Goal: Use online tool/utility: Utilize a website feature to perform a specific function

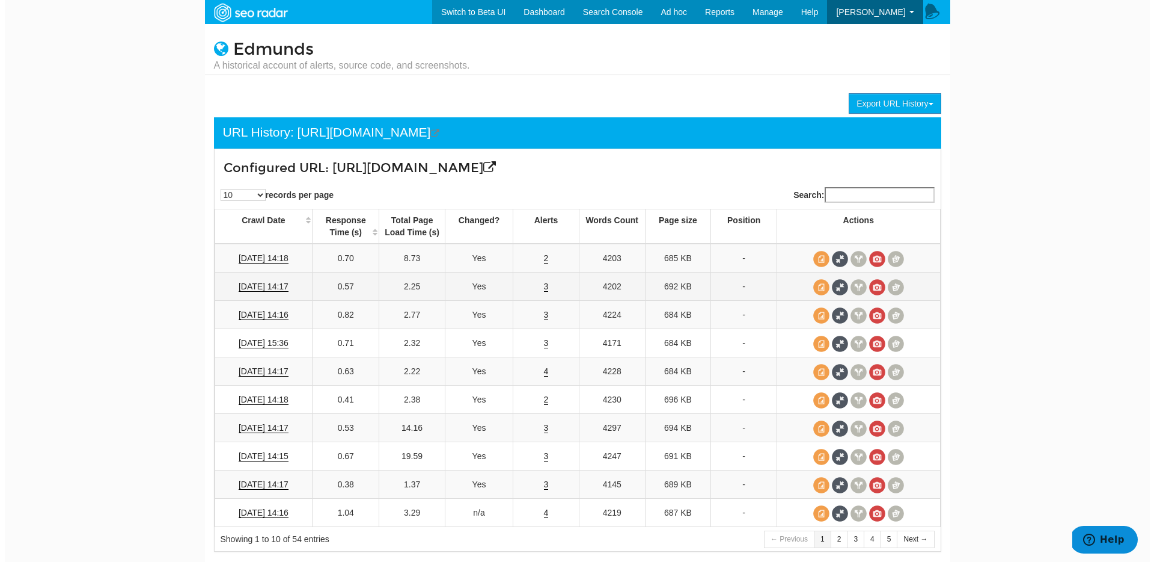
scroll to position [2, 0]
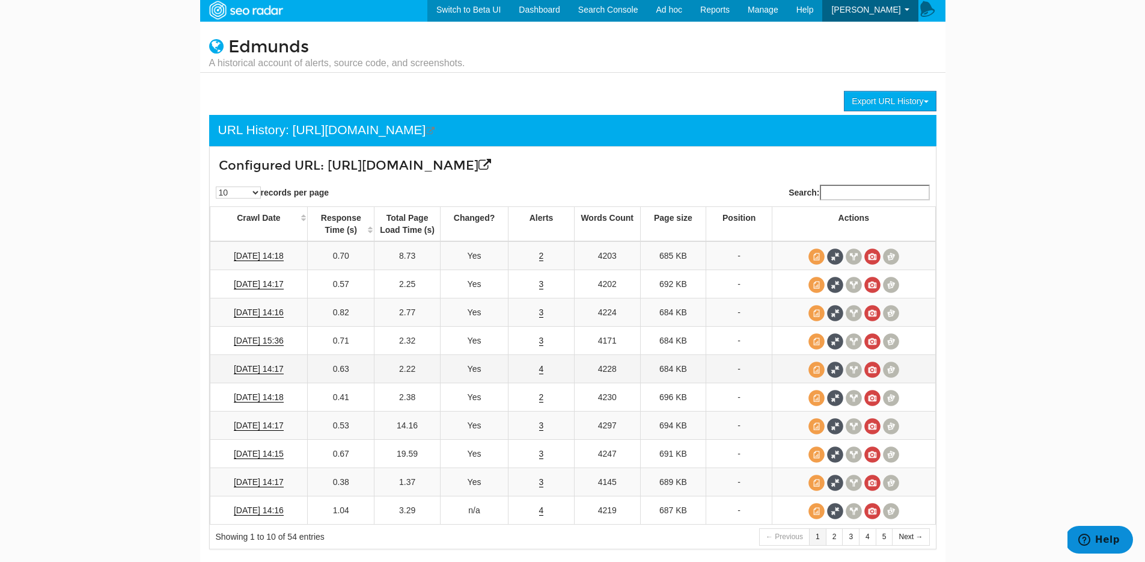
click at [534, 366] on td "4" at bounding box center [542, 369] width 66 height 28
click at [543, 374] on link "4" at bounding box center [541, 369] width 5 height 10
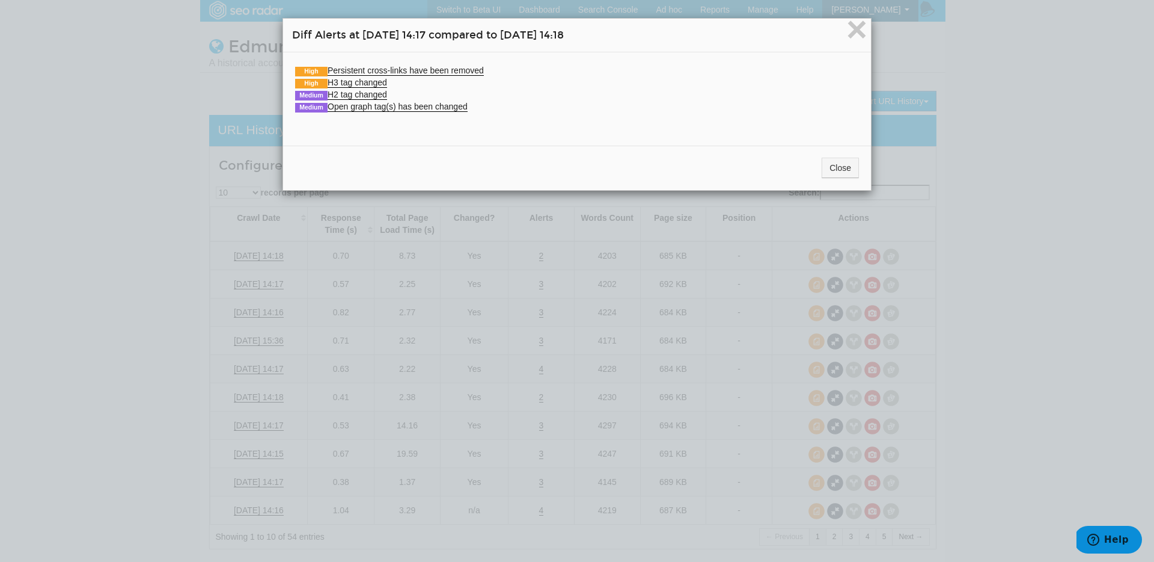
click at [549, 344] on div "× Diff Alerts at [DATE] 14:17 compared to [DATE] 14:18 High Persistent cross-li…" at bounding box center [577, 281] width 1154 height 562
click at [822, 172] on button "Close" at bounding box center [840, 168] width 37 height 20
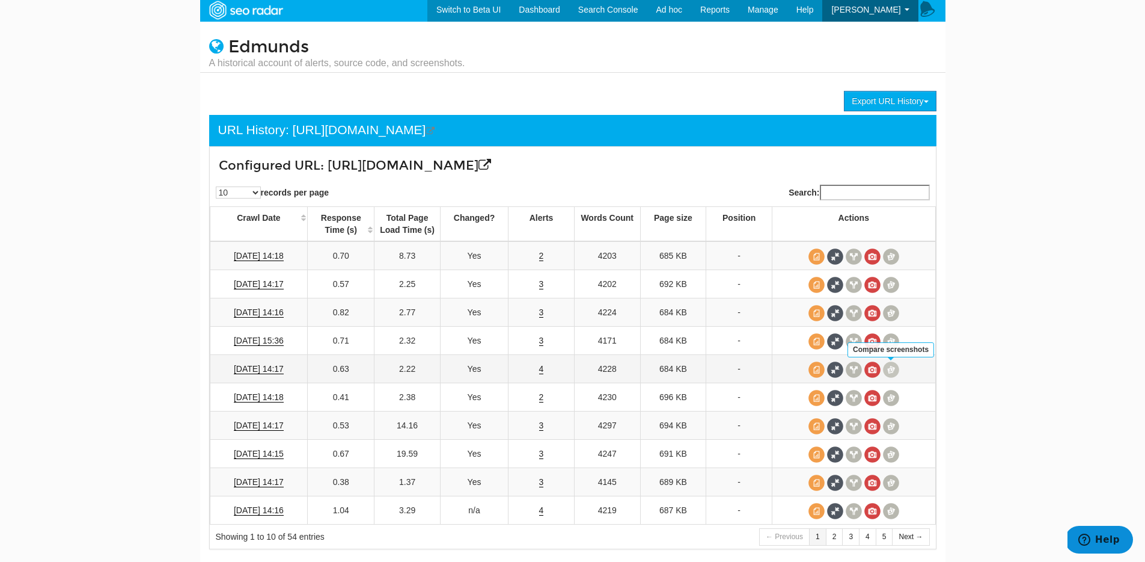
click at [890, 370] on span at bounding box center [891, 369] width 16 height 16
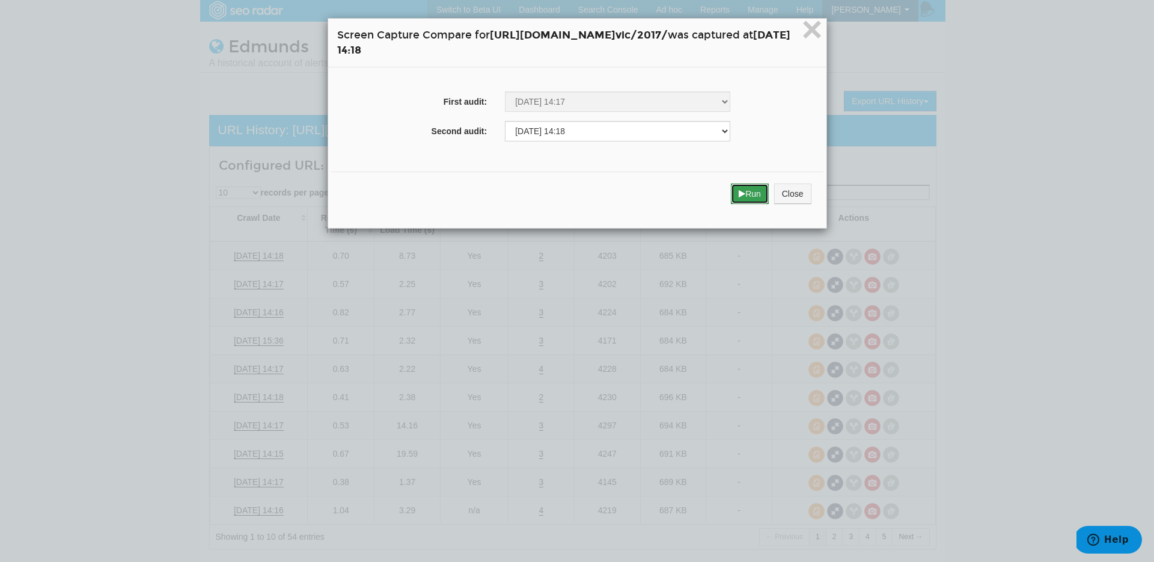
click at [769, 197] on button "Run" at bounding box center [750, 193] width 38 height 20
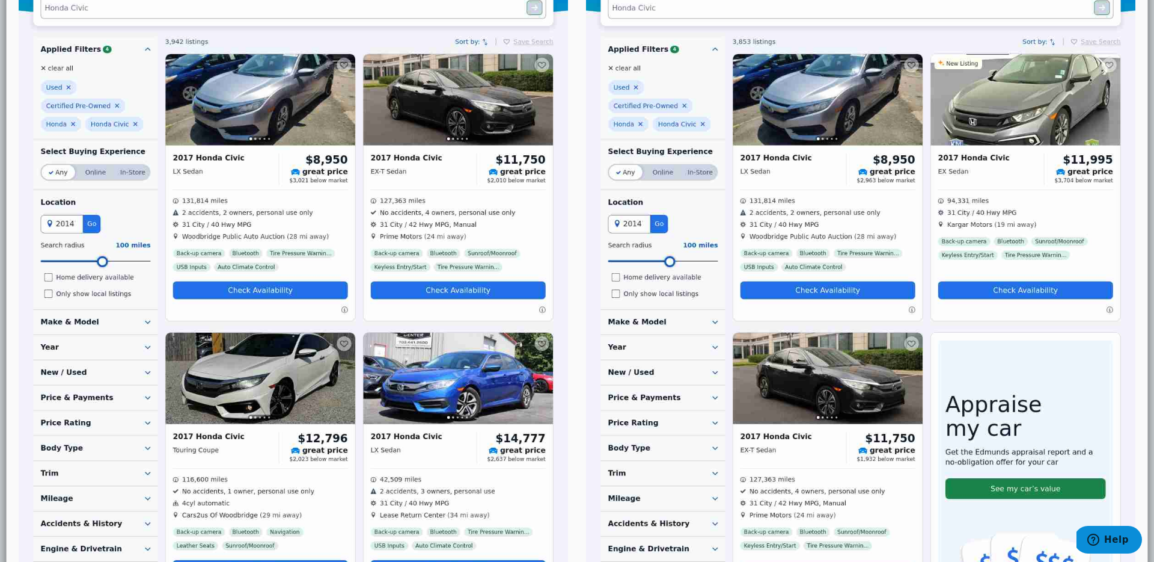
scroll to position [1, 0]
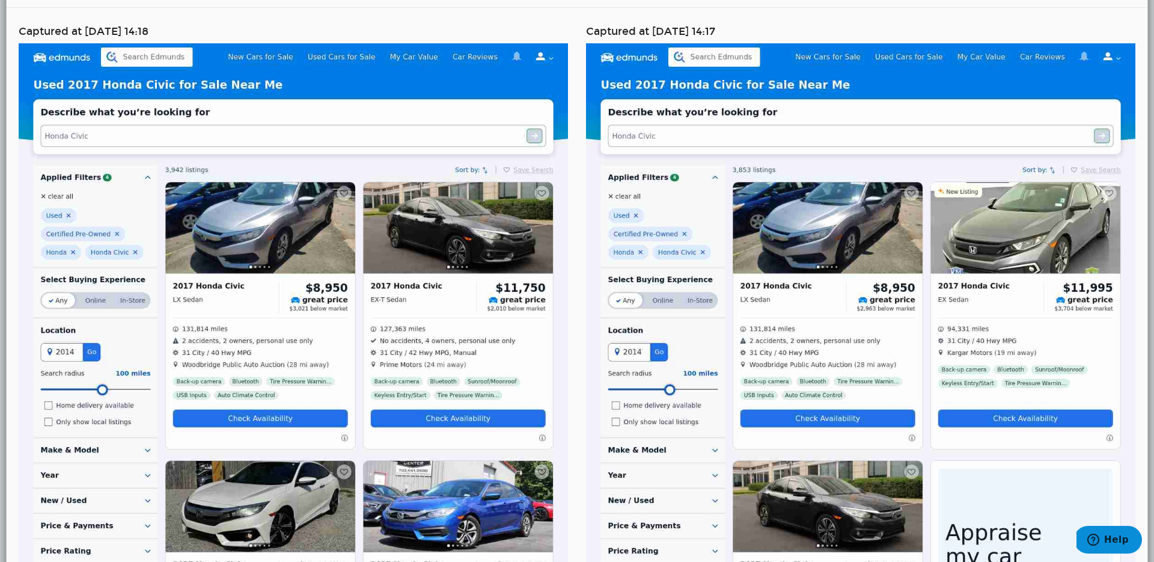
scroll to position [0, 0]
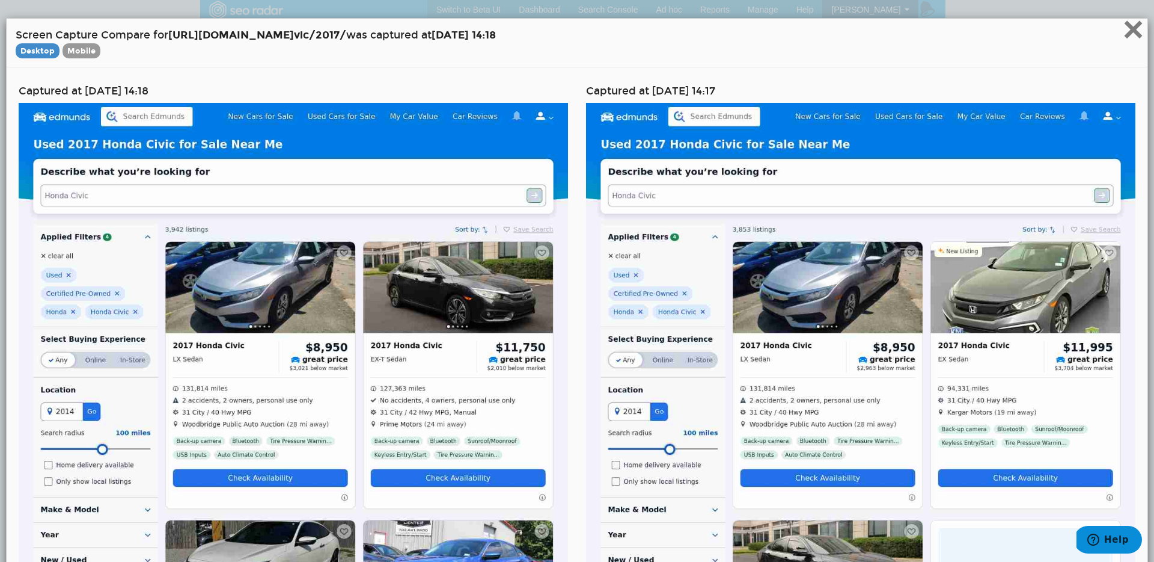
click at [1128, 31] on span "×" at bounding box center [1133, 29] width 21 height 40
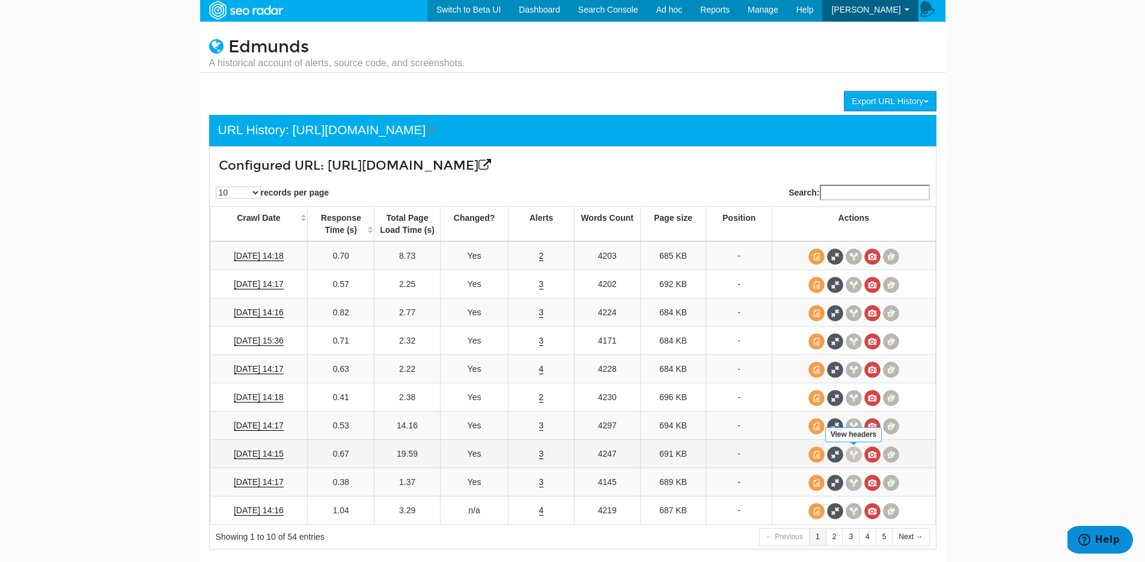
click at [855, 456] on span at bounding box center [854, 454] width 16 height 16
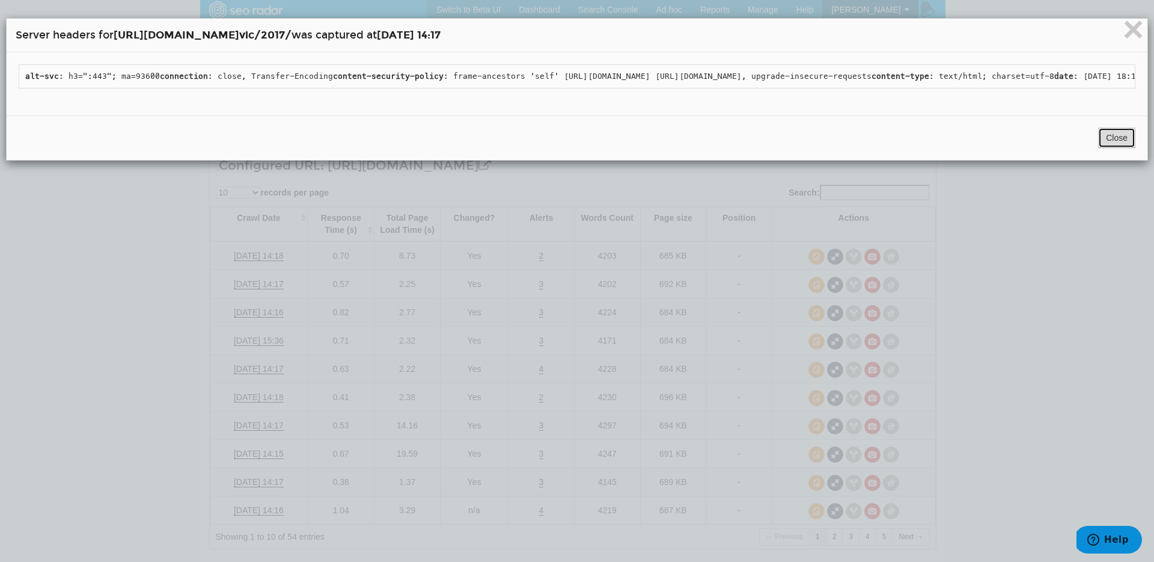
click at [1103, 148] on button "Close" at bounding box center [1116, 137] width 37 height 20
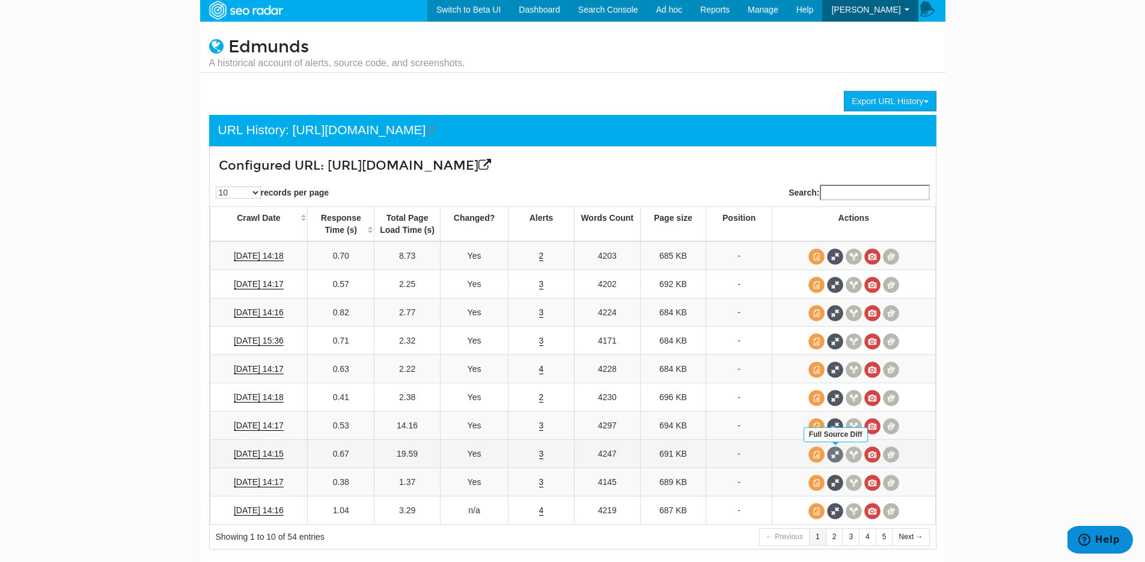
click at [833, 453] on span at bounding box center [835, 454] width 16 height 16
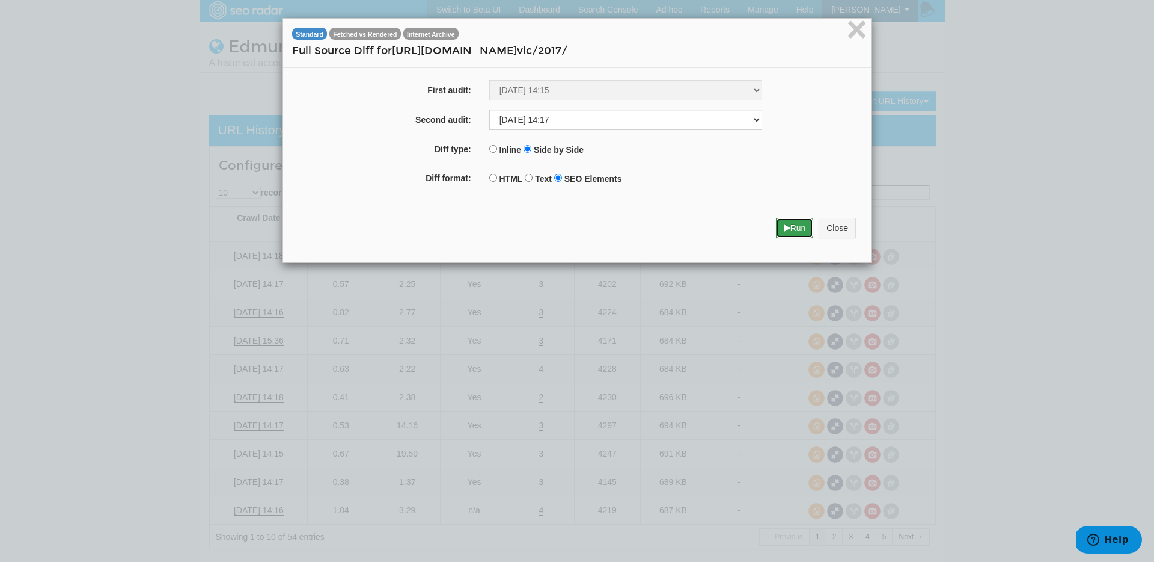
click at [786, 233] on button "Run" at bounding box center [795, 228] width 38 height 20
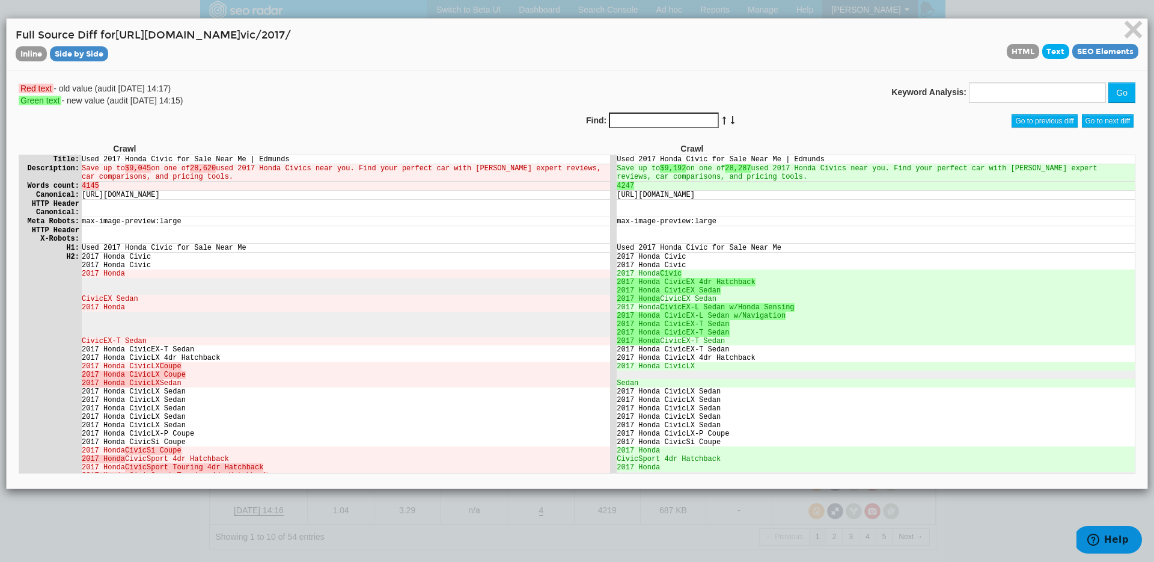
click at [1047, 54] on span "Text" at bounding box center [1056, 51] width 28 height 15
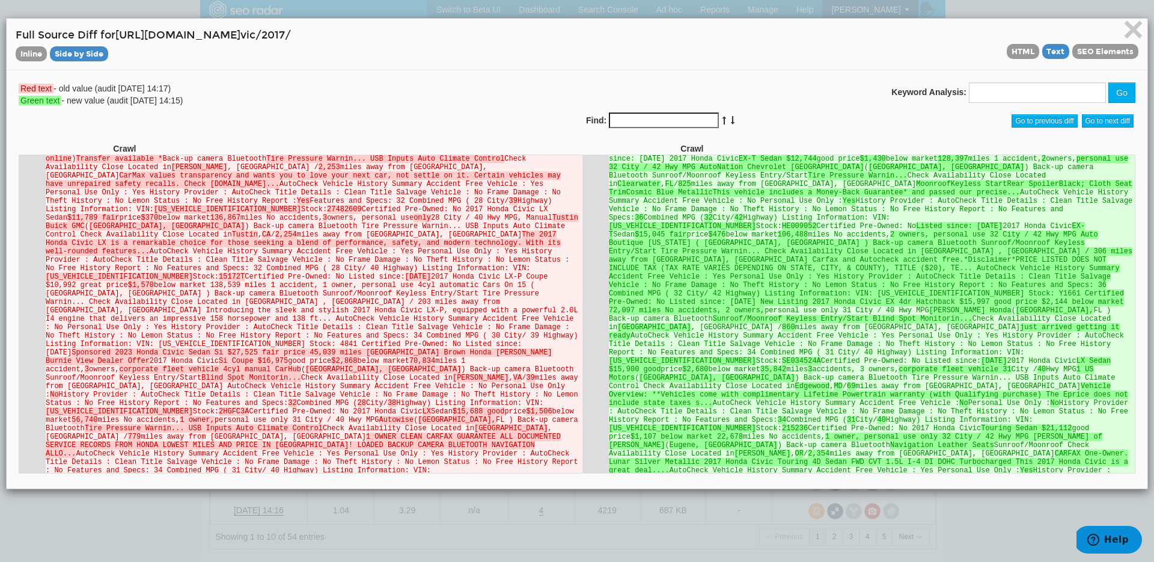
scroll to position [685, 0]
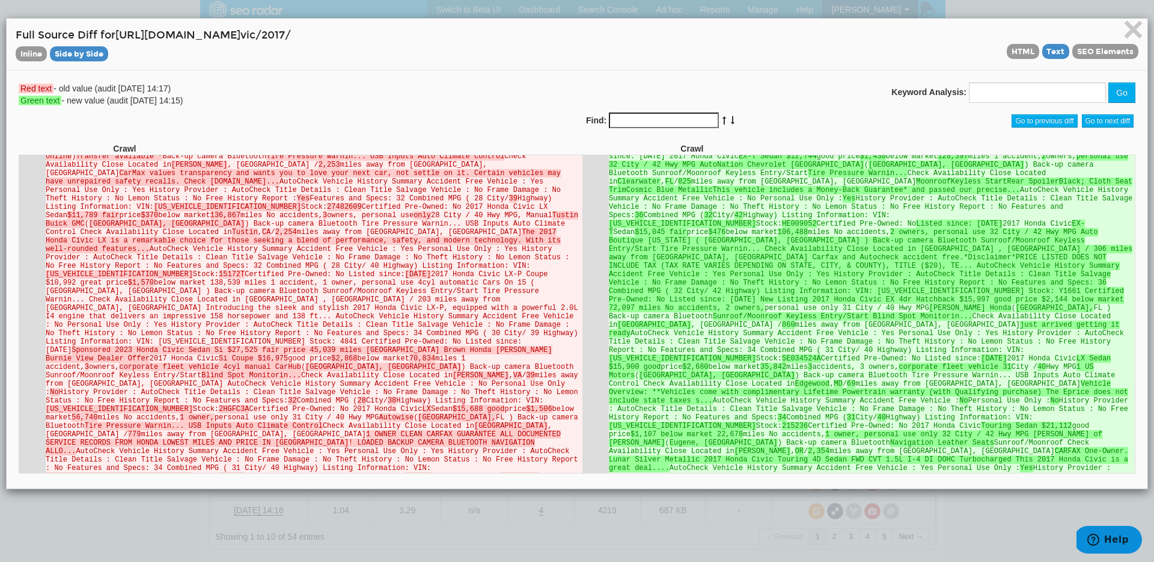
click at [629, 126] on input "Find:" at bounding box center [664, 120] width 110 height 16
type input "CARFAX"
click at [708, 118] on div "Find: CARFAX" at bounding box center [719, 120] width 266 height 17
click at [730, 120] on icon at bounding box center [733, 120] width 6 height 8
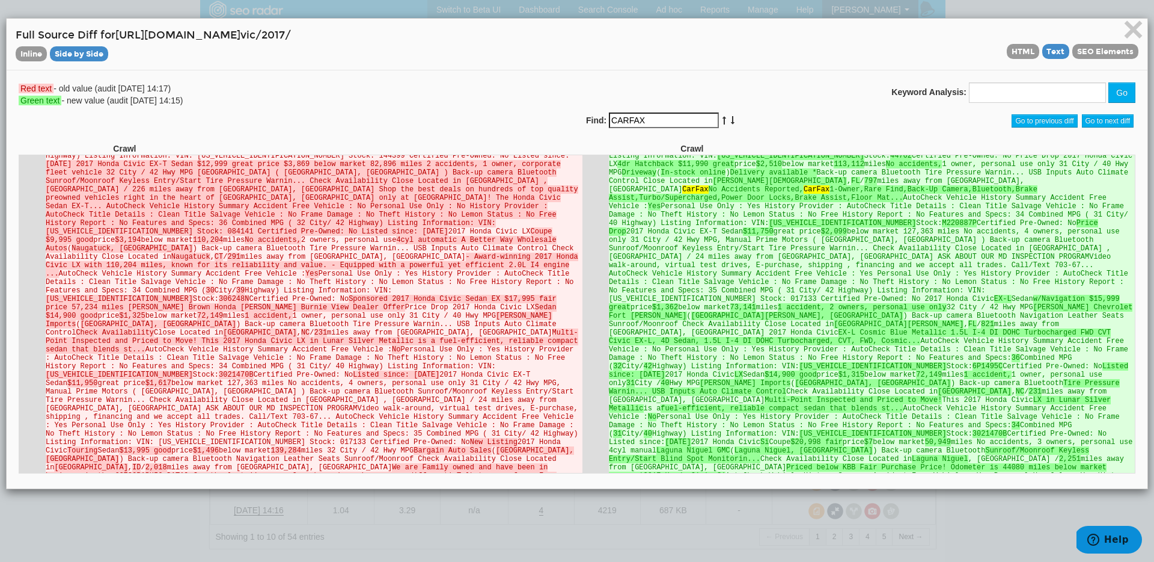
scroll to position [106, 0]
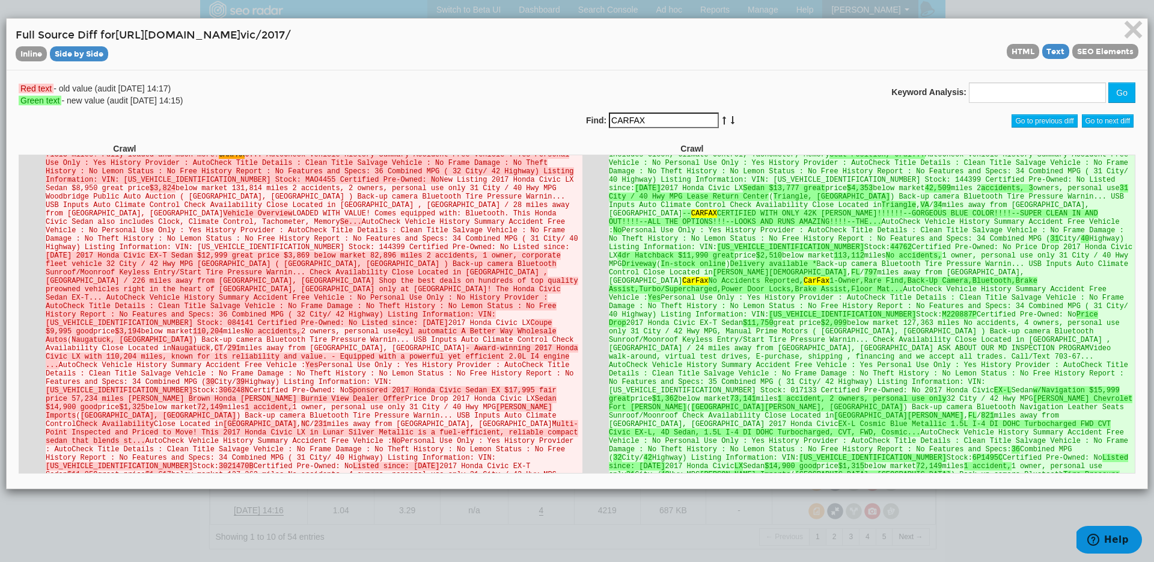
click at [730, 120] on icon at bounding box center [733, 120] width 6 height 8
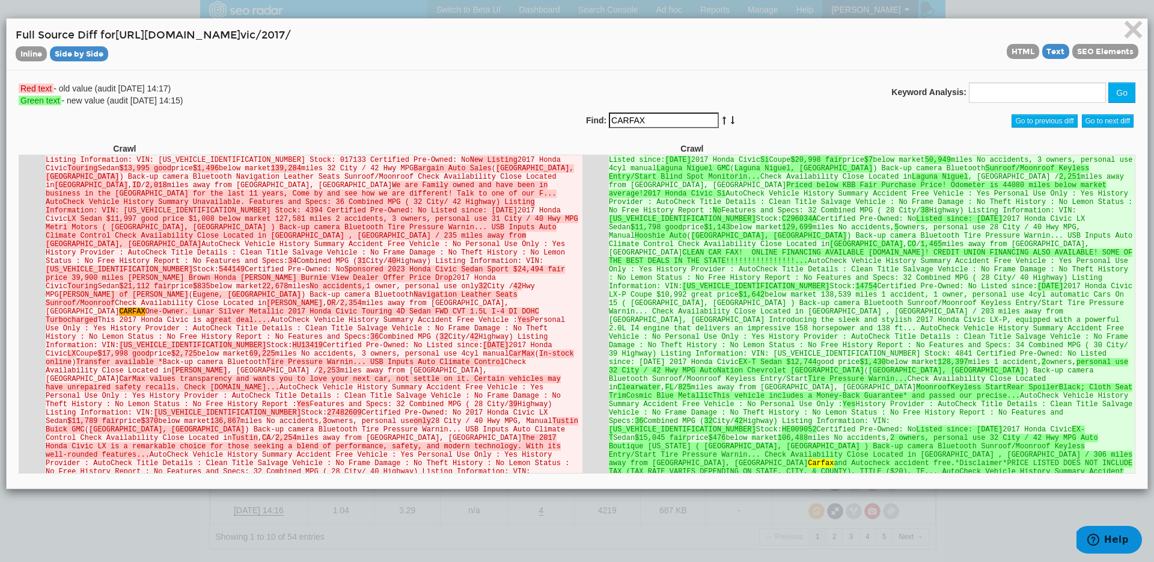
scroll to position [664, 0]
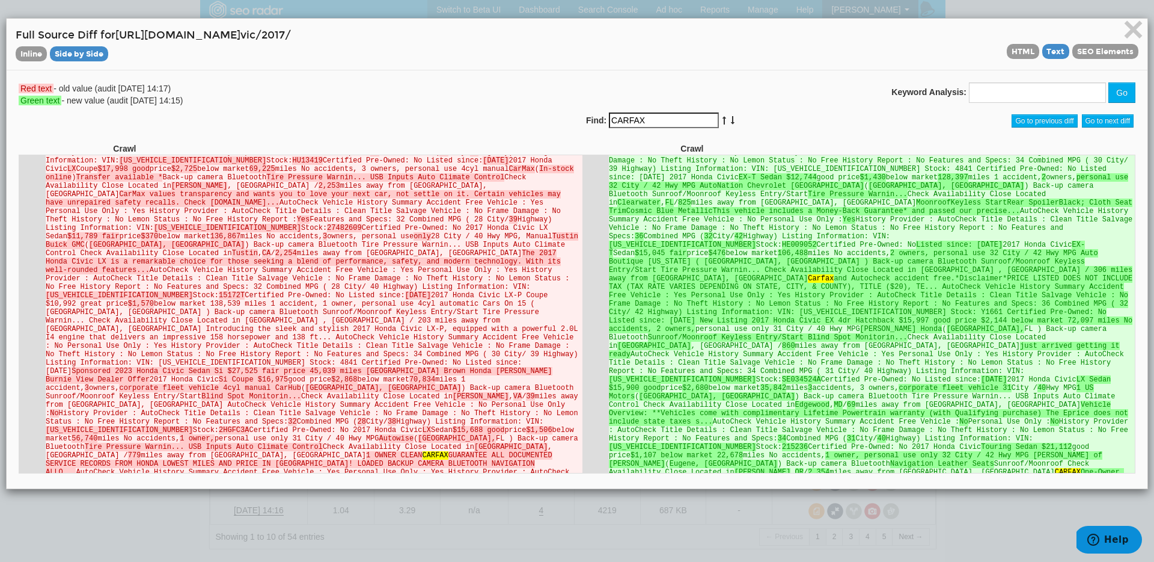
click at [730, 120] on icon at bounding box center [733, 120] width 6 height 8
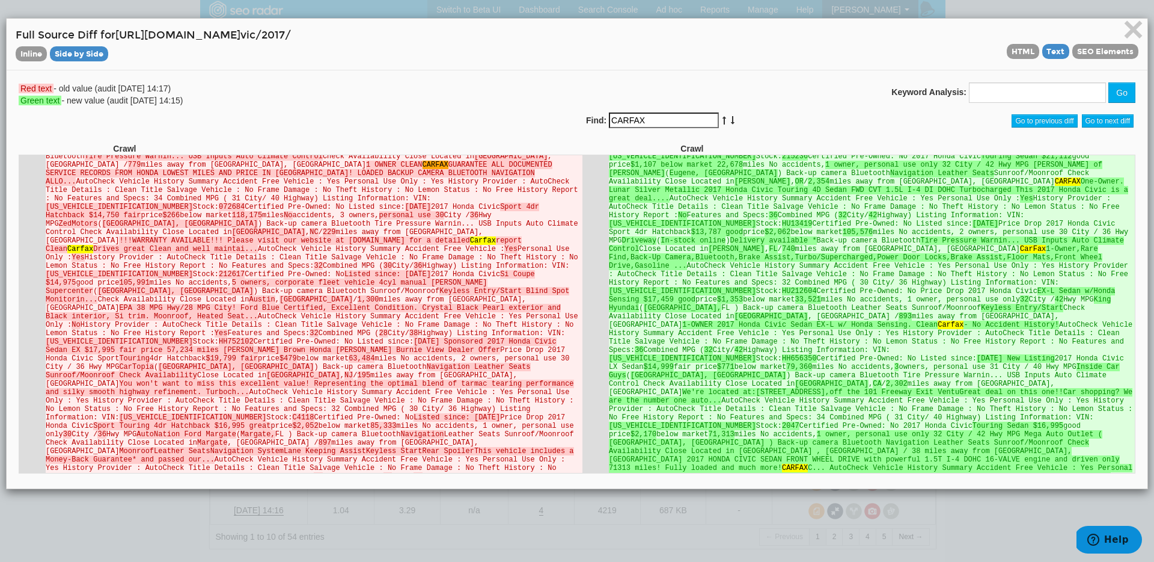
scroll to position [1029, 0]
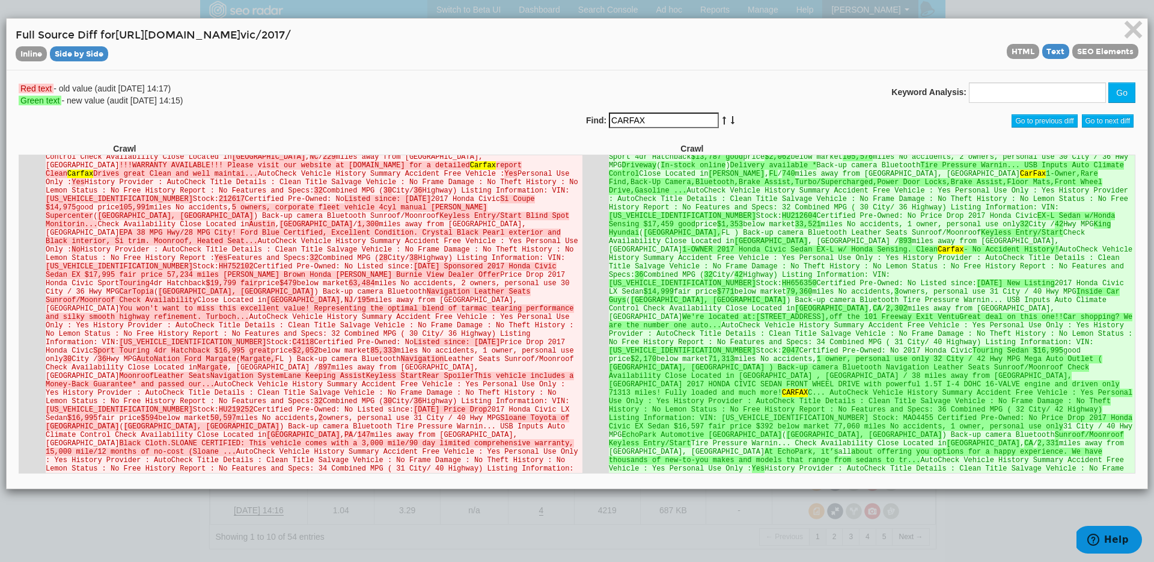
click at [730, 120] on icon at bounding box center [733, 120] width 6 height 8
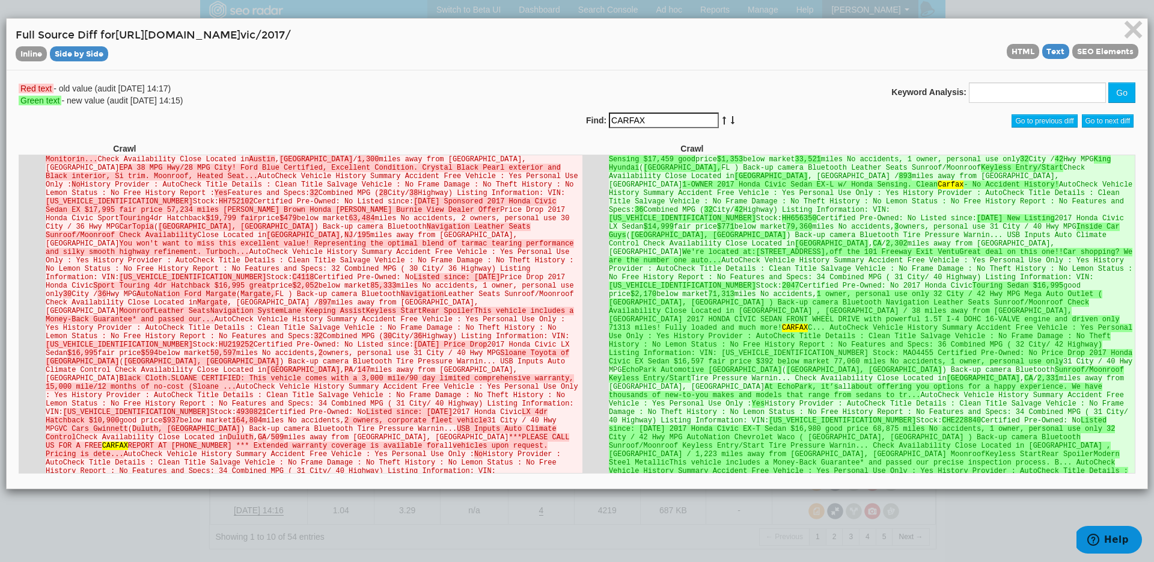
scroll to position [1106, 0]
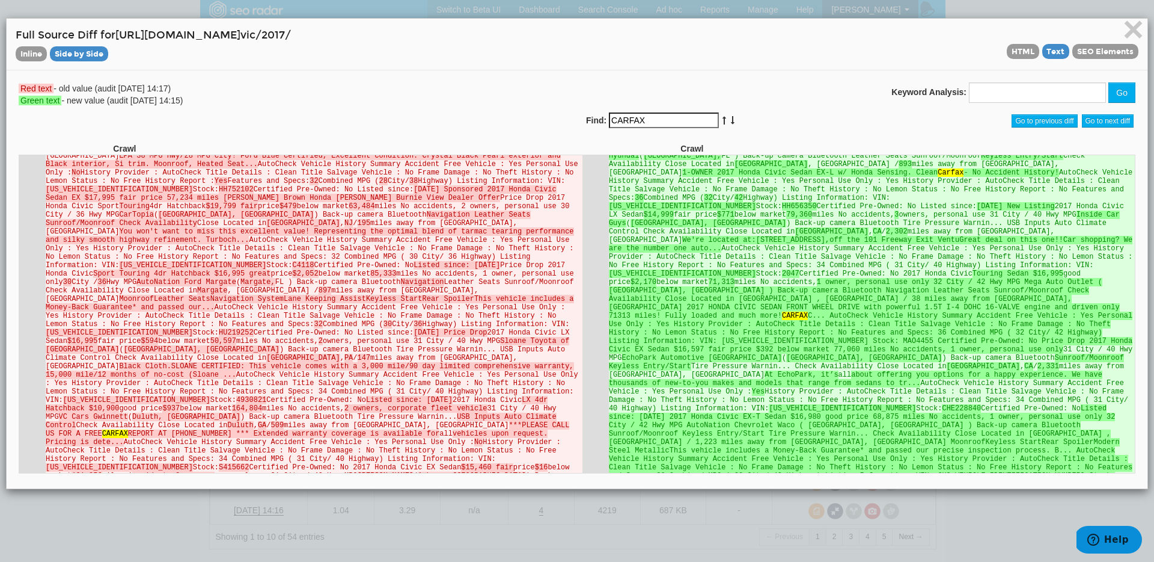
click at [730, 120] on icon at bounding box center [733, 120] width 6 height 8
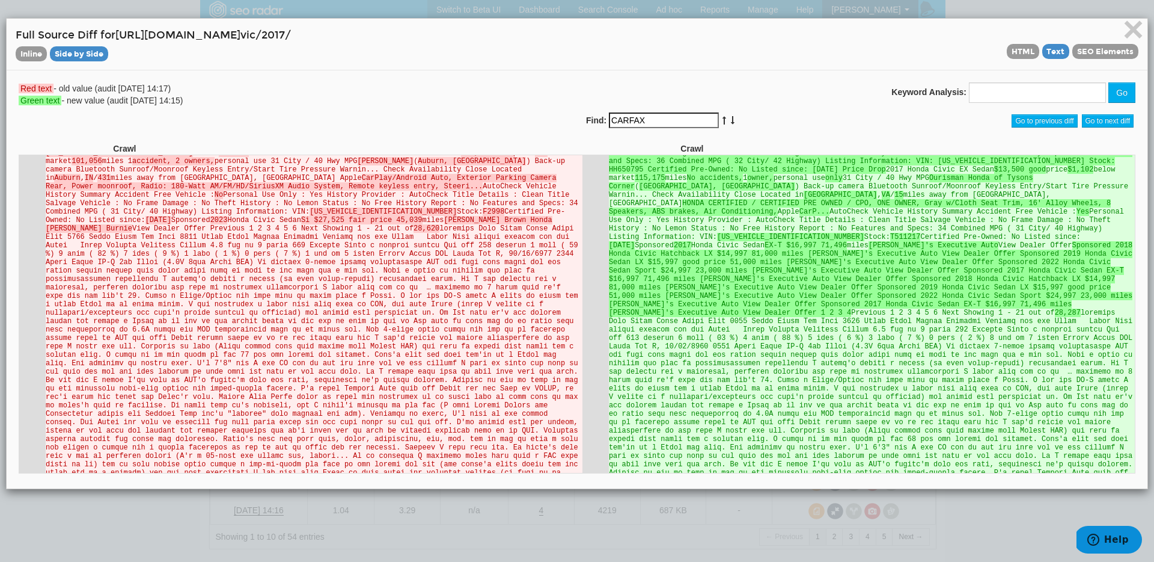
scroll to position [1481, 0]
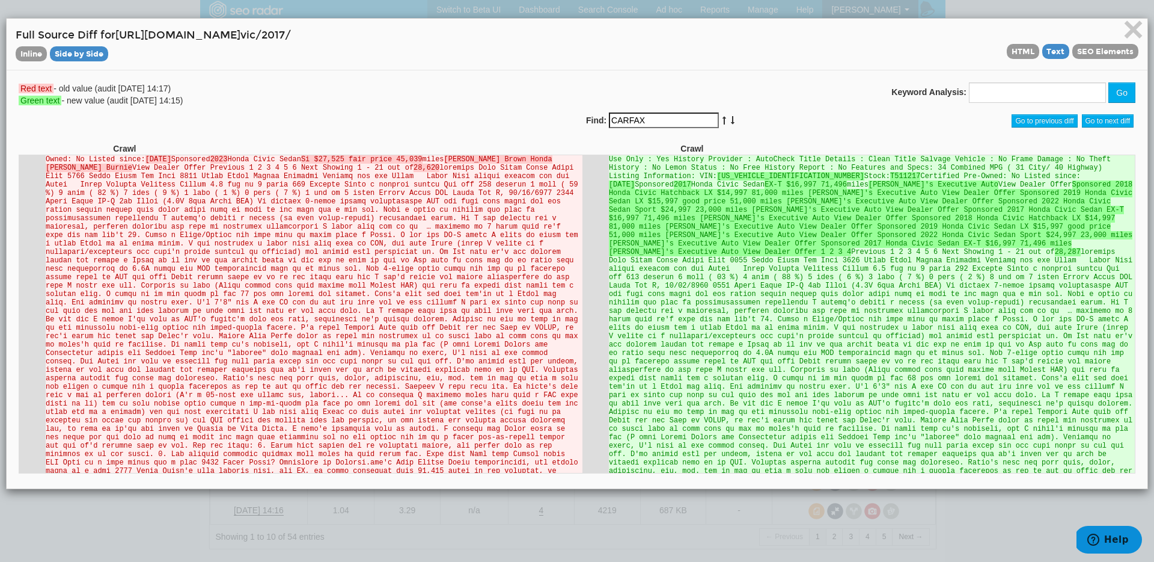
click at [730, 120] on icon at bounding box center [733, 120] width 6 height 8
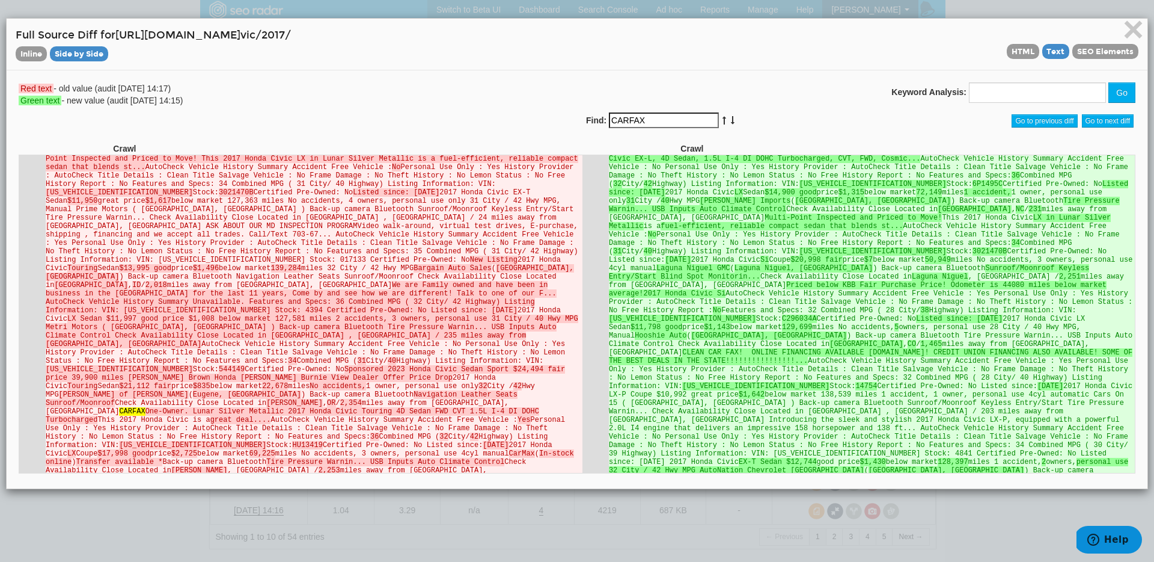
scroll to position [173, 0]
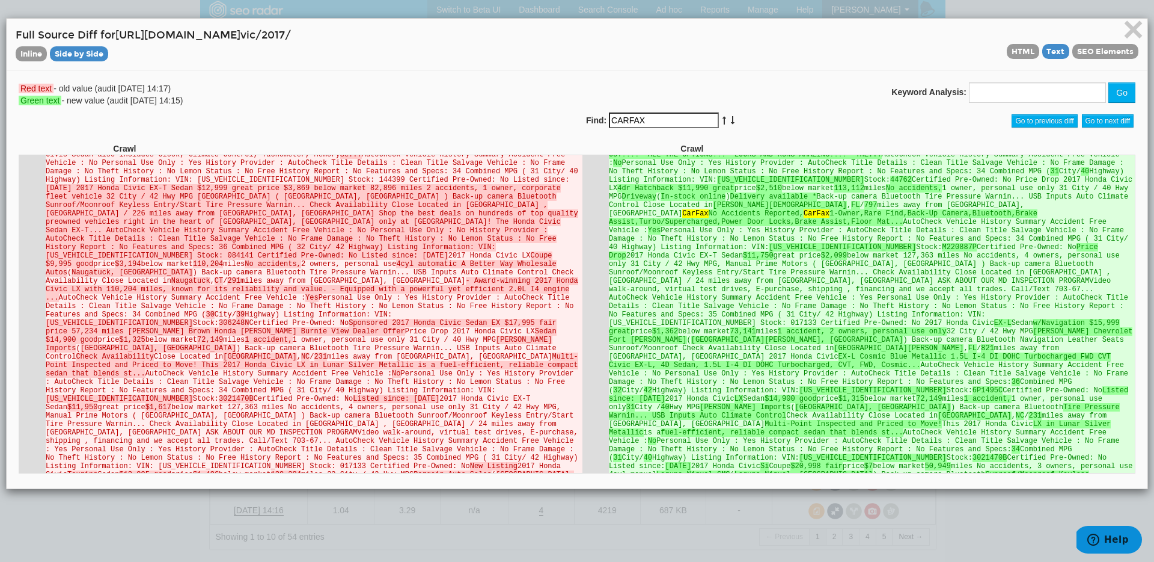
click at [1000, 66] on div "× Full Source Diff for [URL][DOMAIN_NAME] vic/2017/ Inline Side by Side HTML Te…" at bounding box center [577, 45] width 1141 height 52
click at [1007, 58] on span "HTML" at bounding box center [1023, 51] width 32 height 15
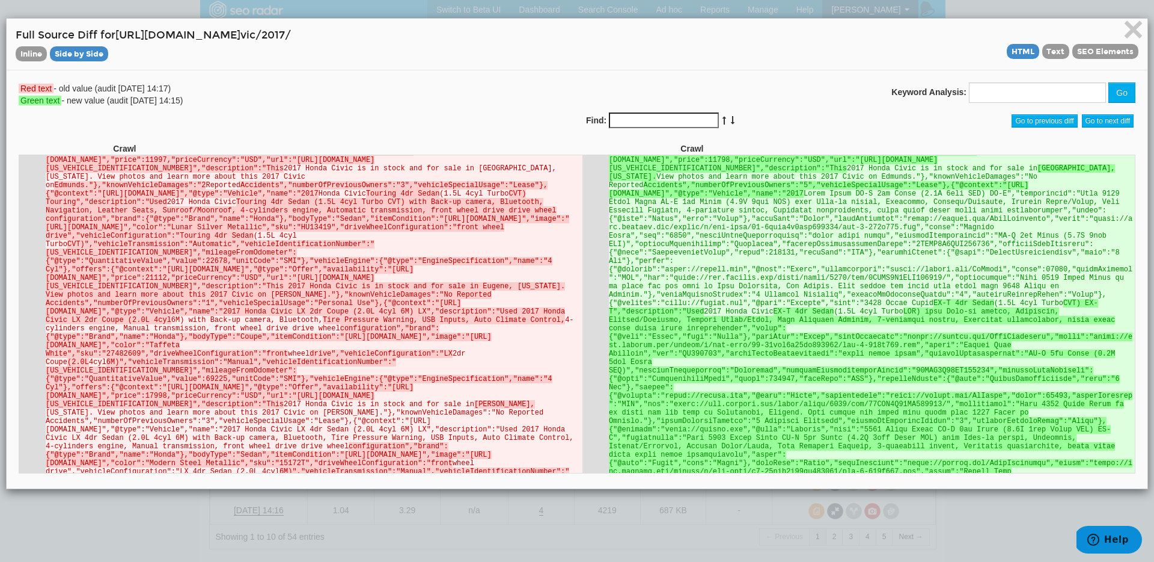
scroll to position [1197, 0]
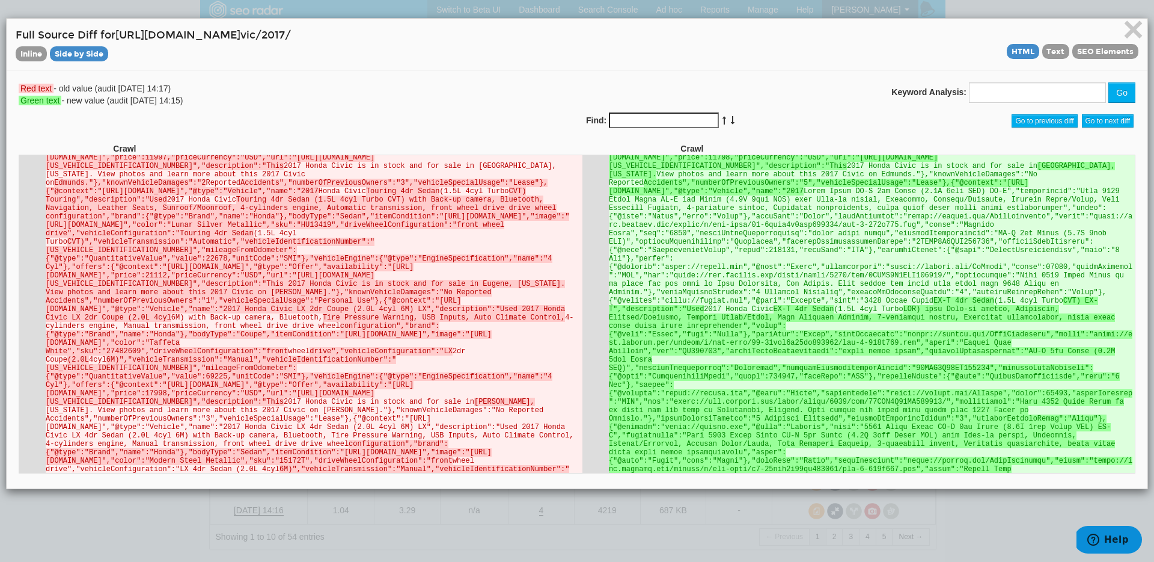
drag, startPoint x: 604, startPoint y: 252, endPoint x: 778, endPoint y: 251, distance: 174.3
click at [778, 60] on ins "Turbo 6M)","vehicleTransmission":"Manual","vehicleIdentificationNumber":"[US_VE…" at bounding box center [861, 30] width 507 height 59
copy ins ""@context":"[URL][DOMAIN_NAME]","@type":"
click at [662, 123] on input "Find:" at bounding box center [664, 120] width 110 height 16
paste input ""@context":"[URL][DOMAIN_NAME]","@type":"
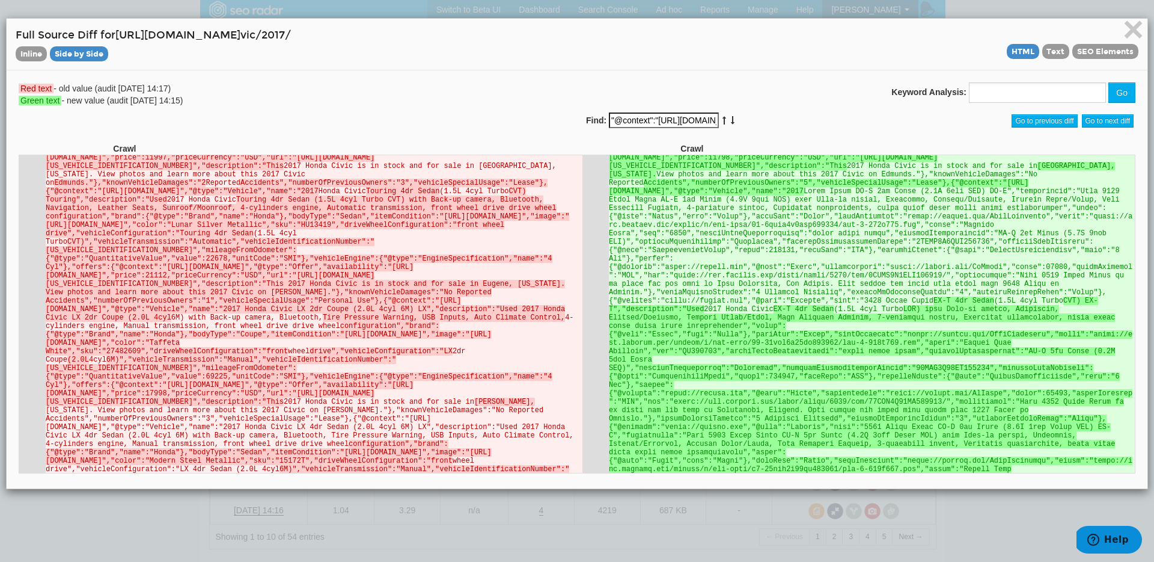
scroll to position [0, 67]
type input ""@context":"[URL][DOMAIN_NAME]","@type":"
click at [730, 123] on icon at bounding box center [733, 120] width 6 height 8
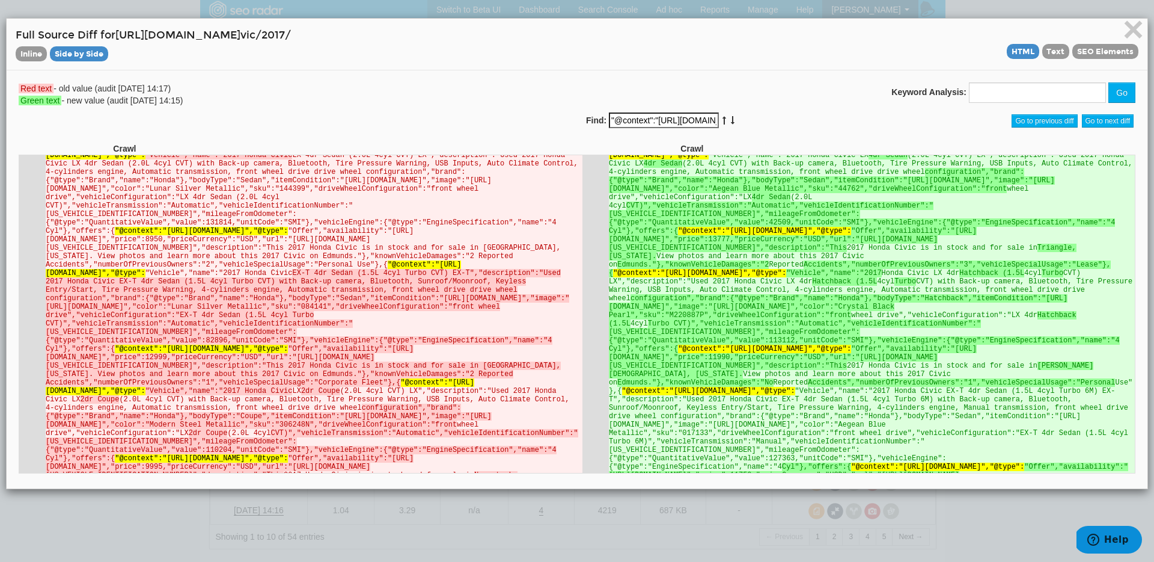
scroll to position [356, 0]
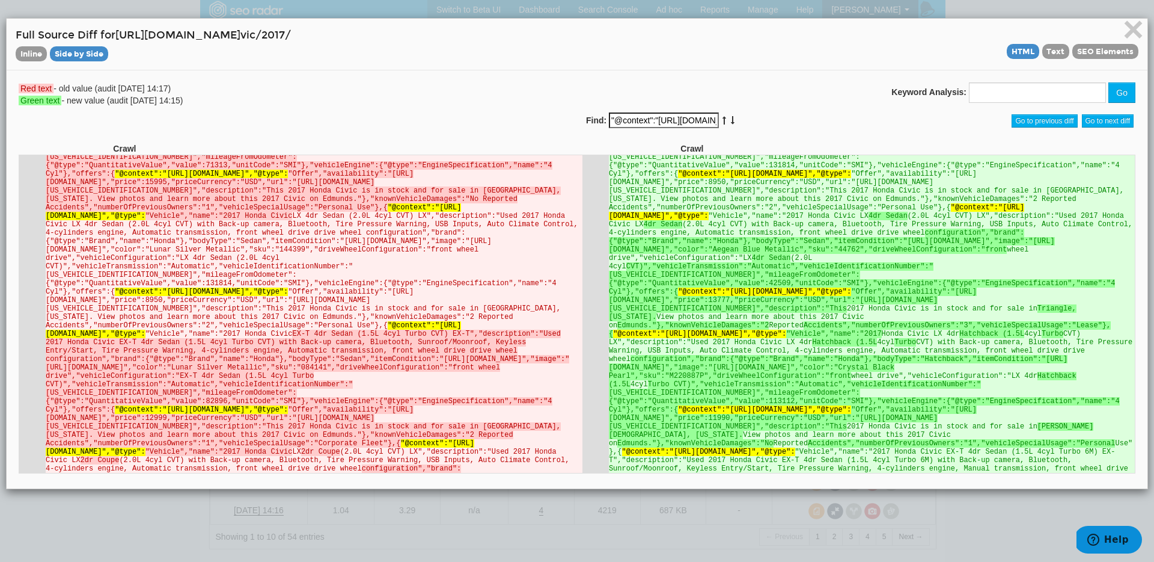
click at [730, 117] on icon at bounding box center [733, 120] width 6 height 8
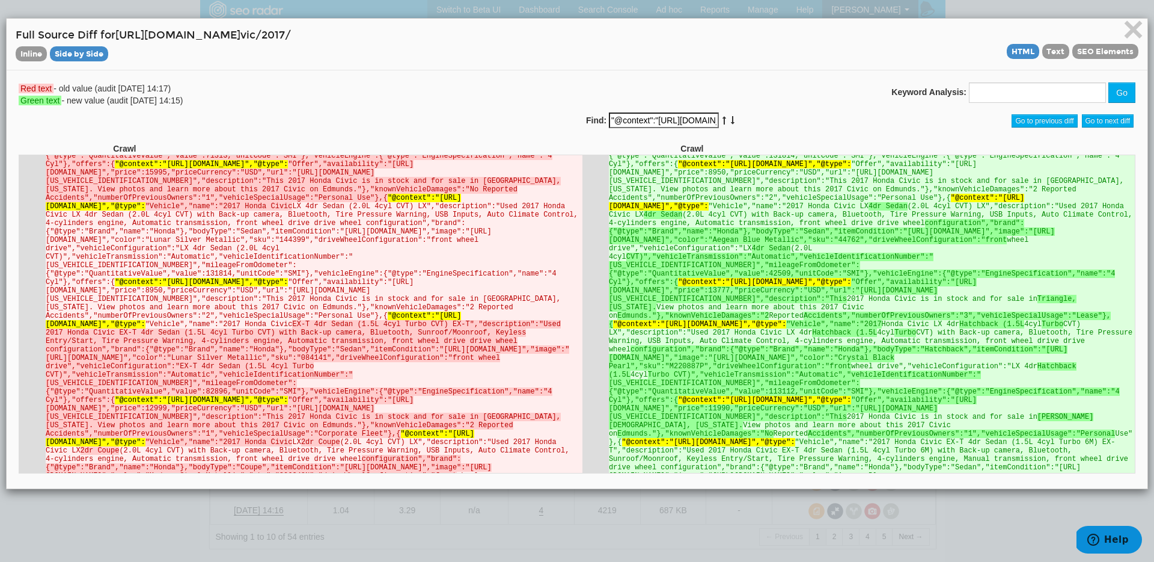
click at [730, 117] on icon at bounding box center [733, 120] width 6 height 8
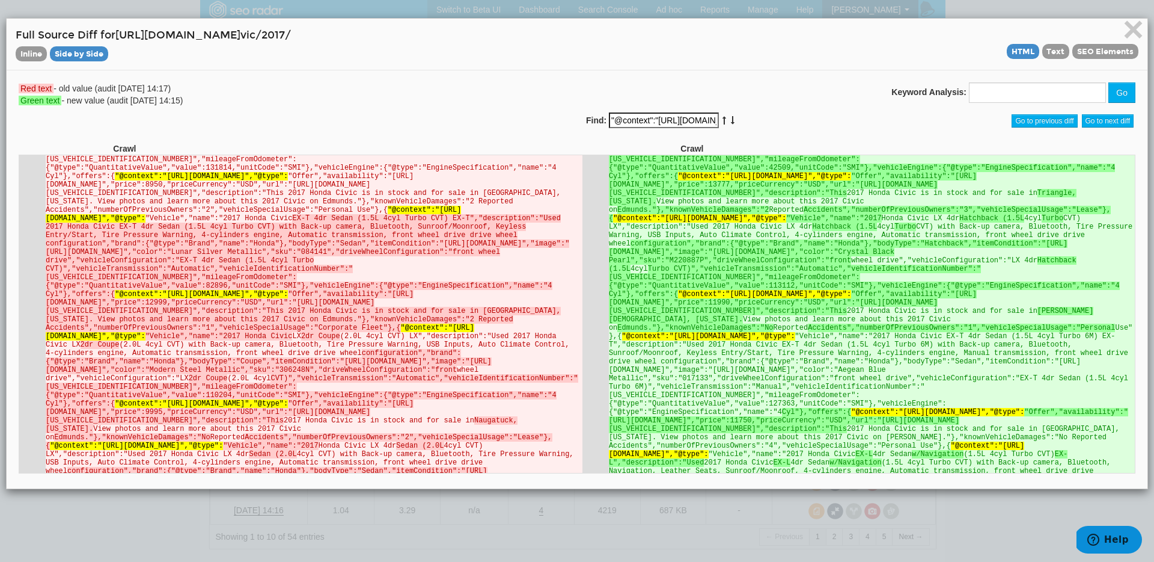
click at [730, 117] on icon at bounding box center [733, 120] width 6 height 8
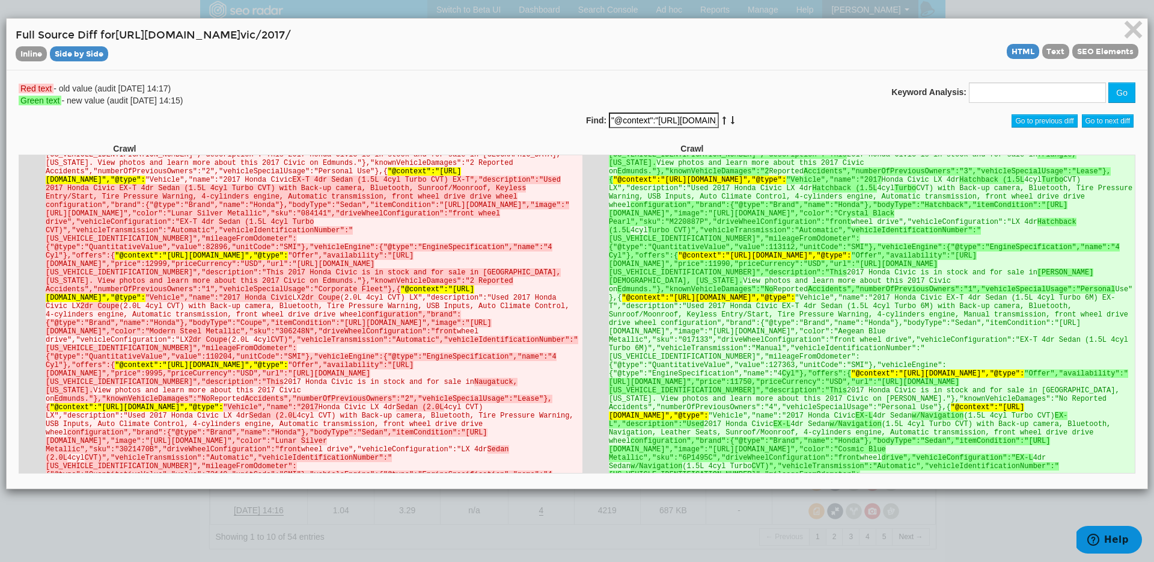
click at [730, 117] on icon at bounding box center [733, 120] width 6 height 8
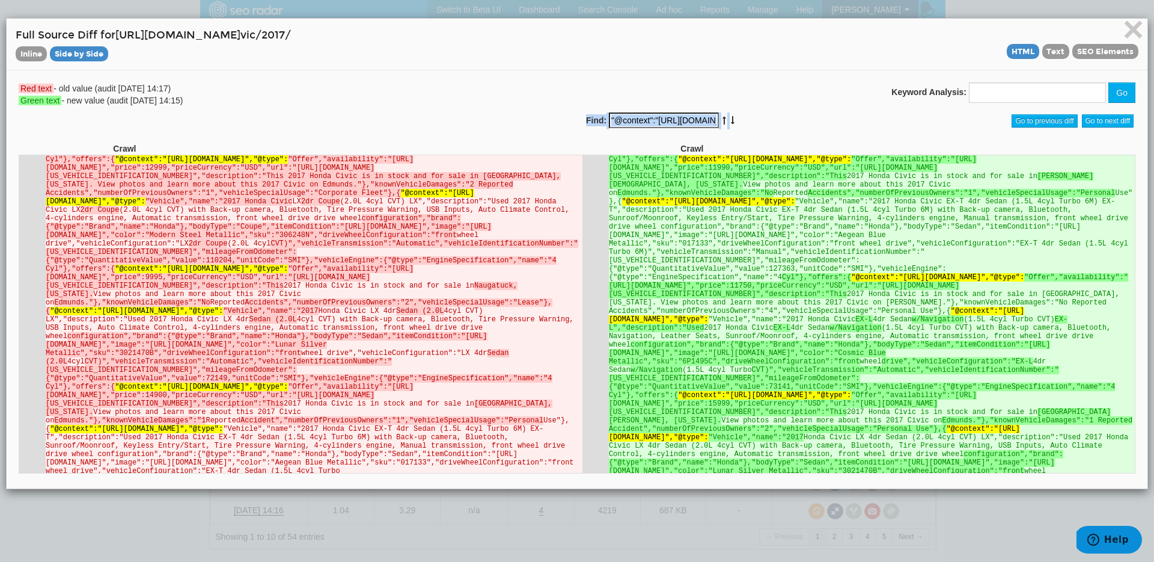
click at [730, 117] on icon at bounding box center [733, 120] width 6 height 8
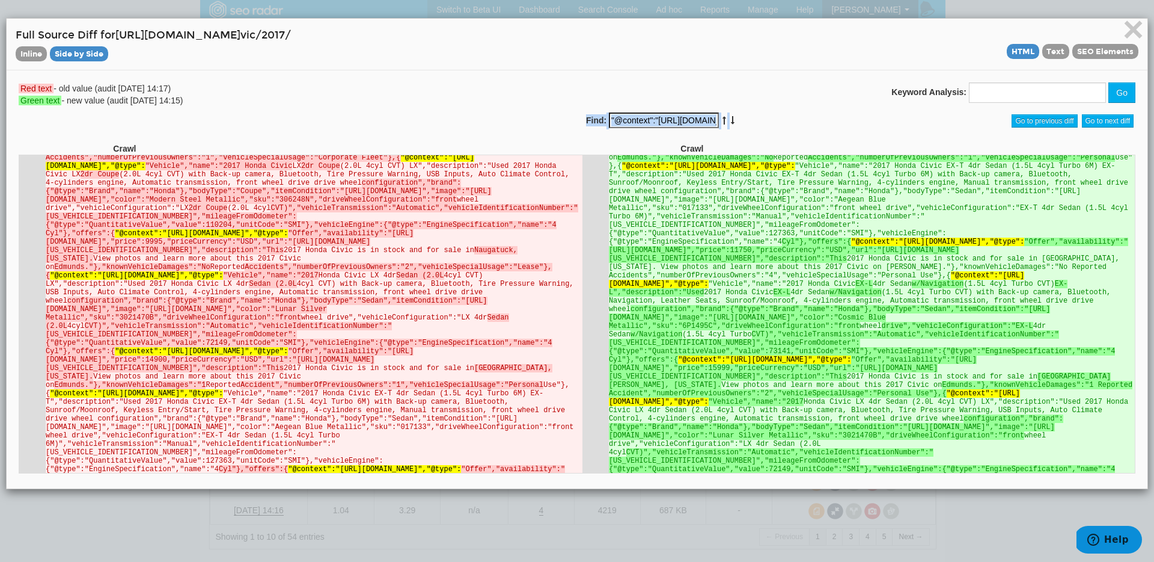
scroll to position [644, 0]
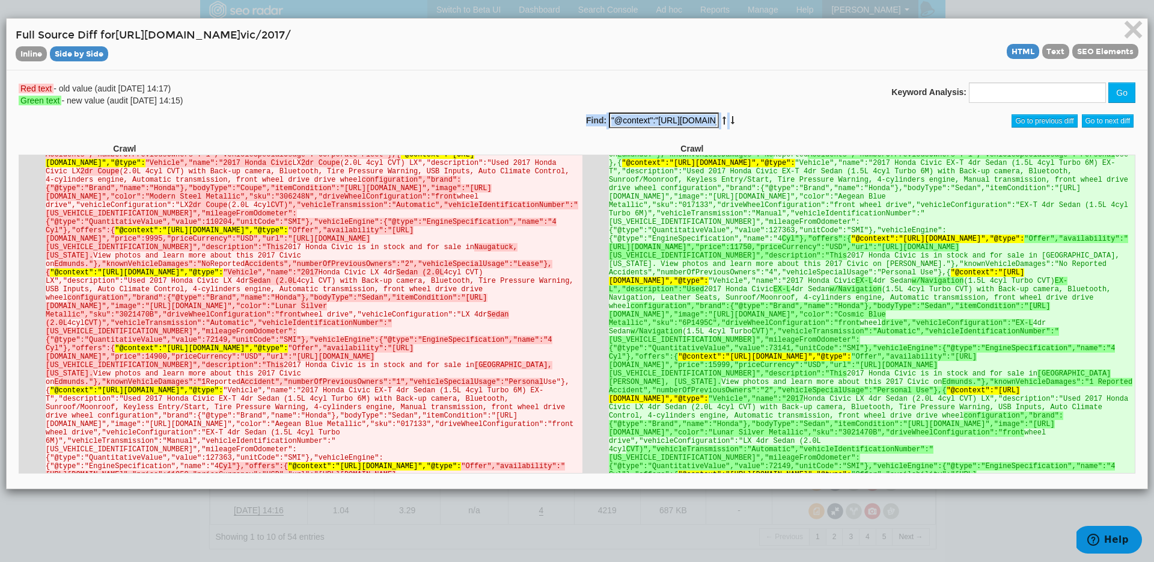
click at [730, 117] on icon at bounding box center [733, 120] width 6 height 8
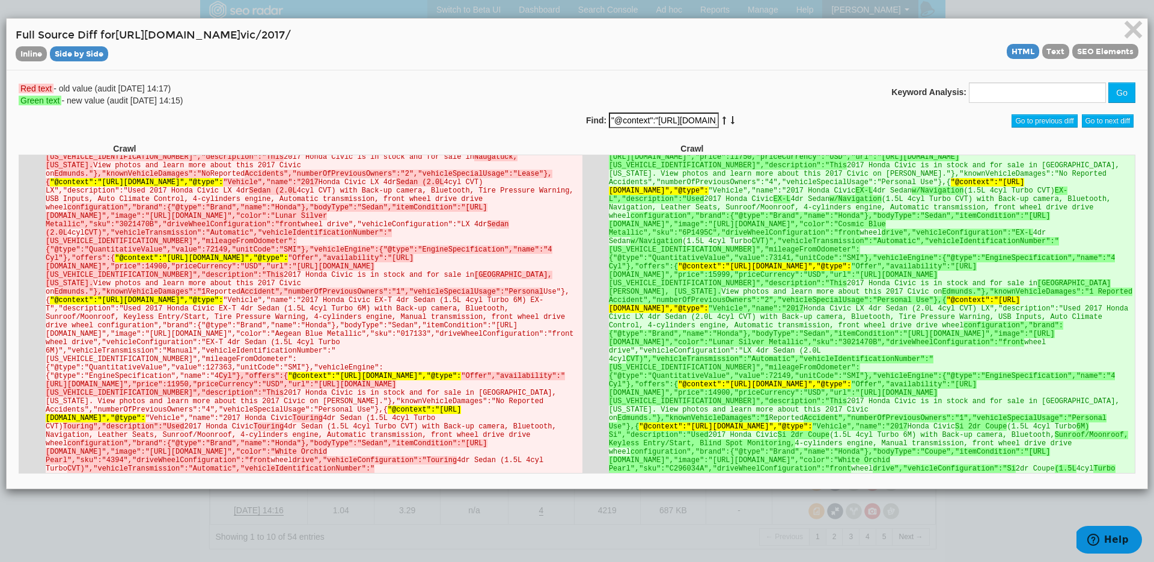
scroll to position [741, 0]
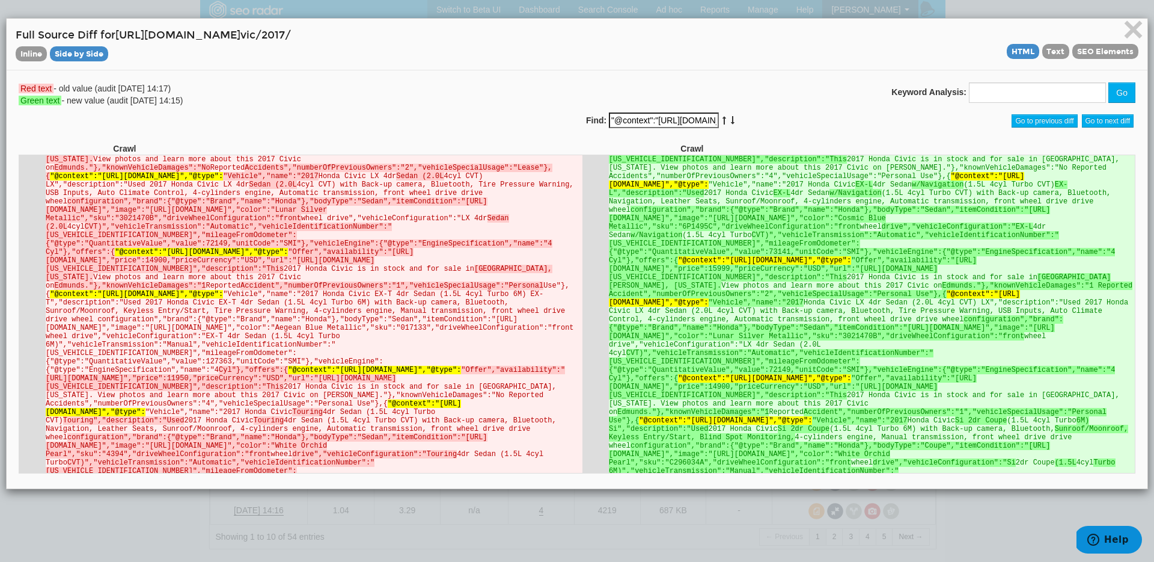
click at [730, 117] on icon at bounding box center [733, 120] width 6 height 8
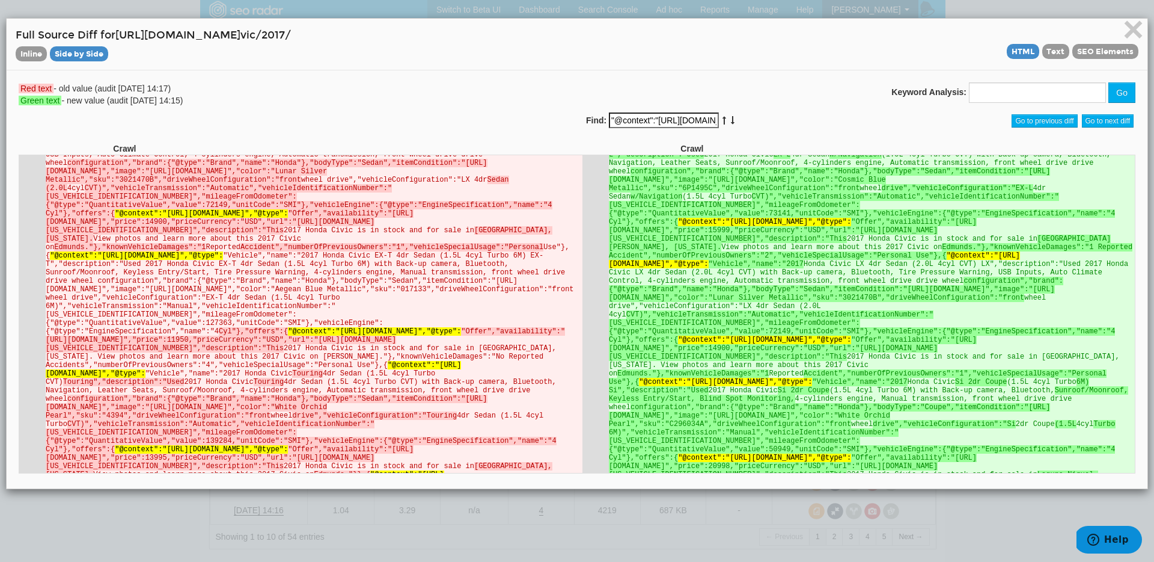
click at [730, 117] on icon at bounding box center [733, 120] width 6 height 8
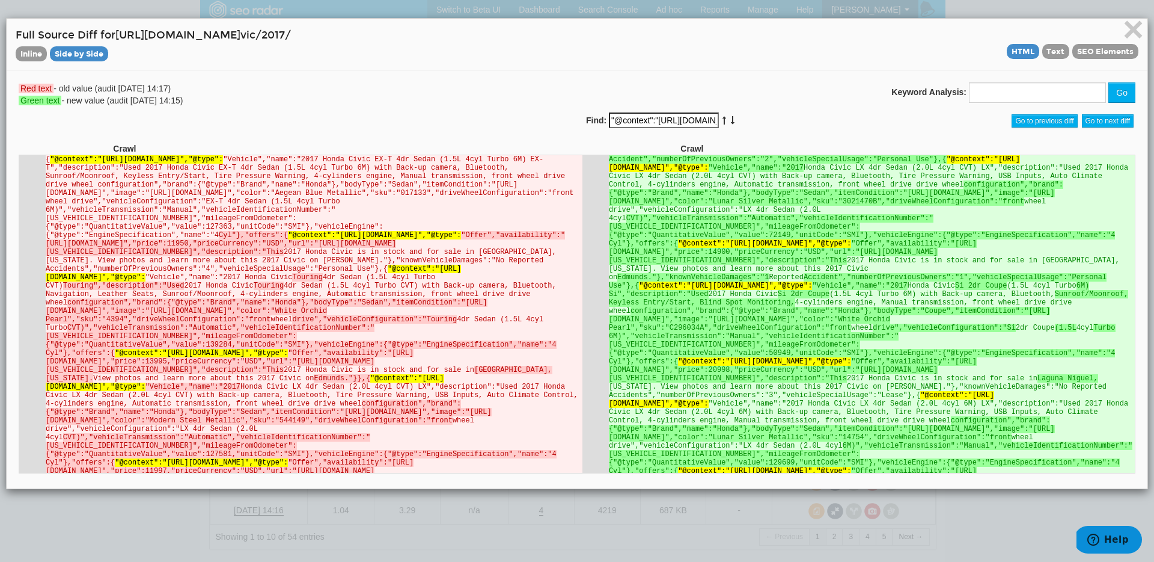
click at [730, 117] on icon at bounding box center [733, 120] width 6 height 8
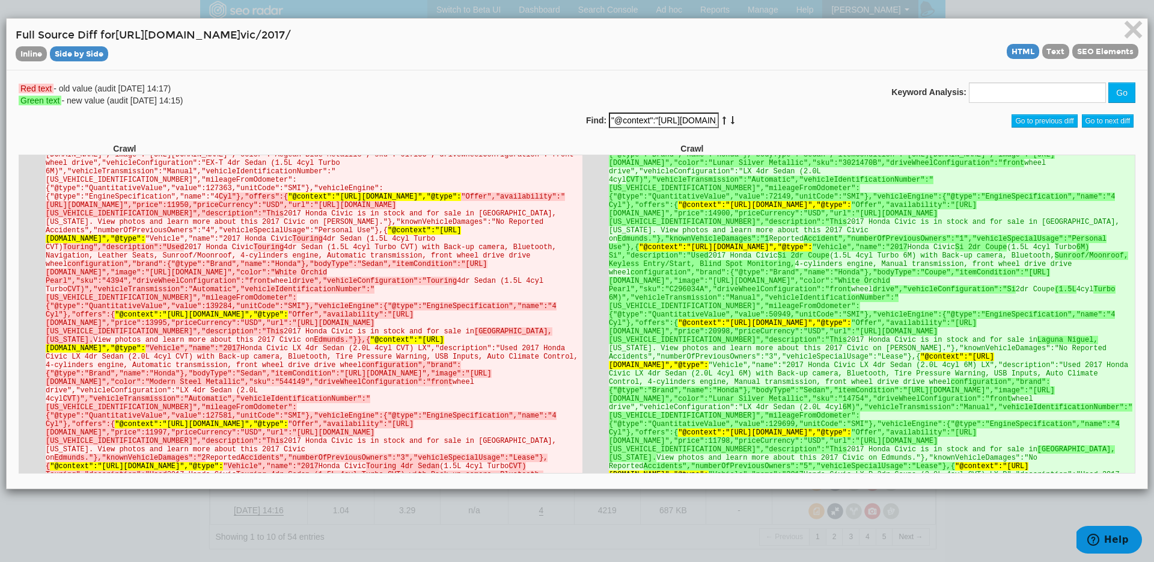
click at [730, 117] on icon at bounding box center [733, 120] width 6 height 8
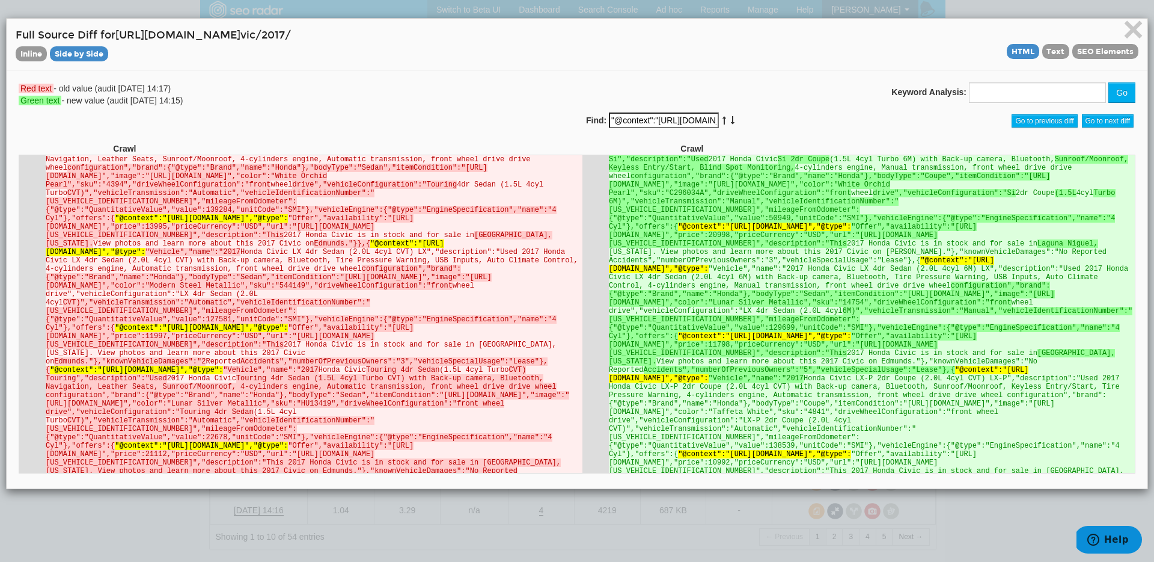
click at [730, 117] on icon at bounding box center [733, 120] width 6 height 8
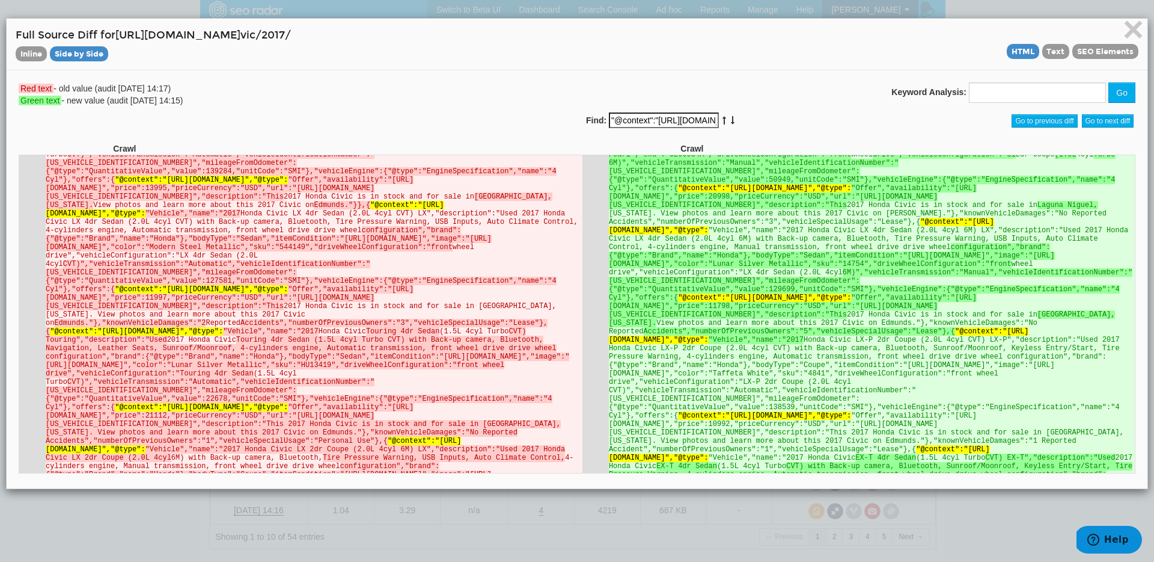
click at [730, 117] on icon at bounding box center [733, 120] width 6 height 8
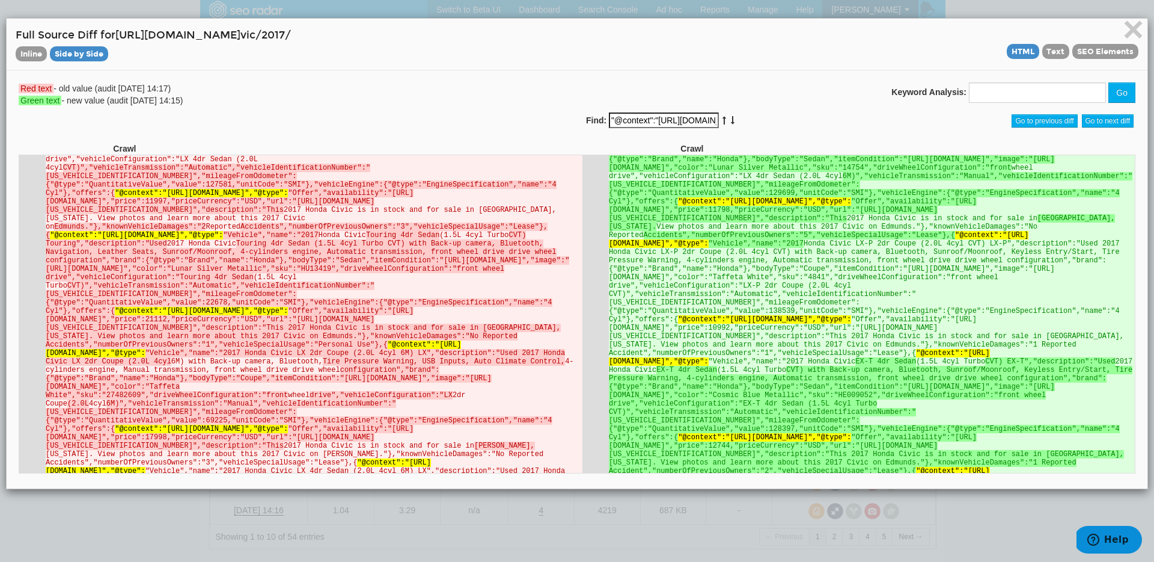
click at [730, 117] on icon at bounding box center [733, 120] width 6 height 8
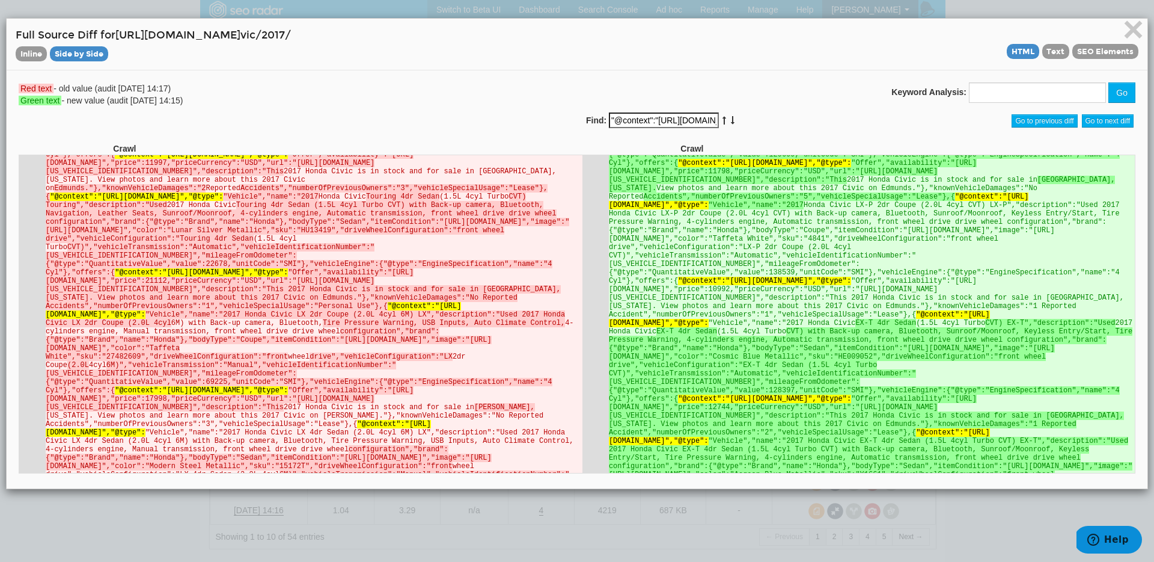
click at [730, 117] on icon at bounding box center [733, 120] width 6 height 8
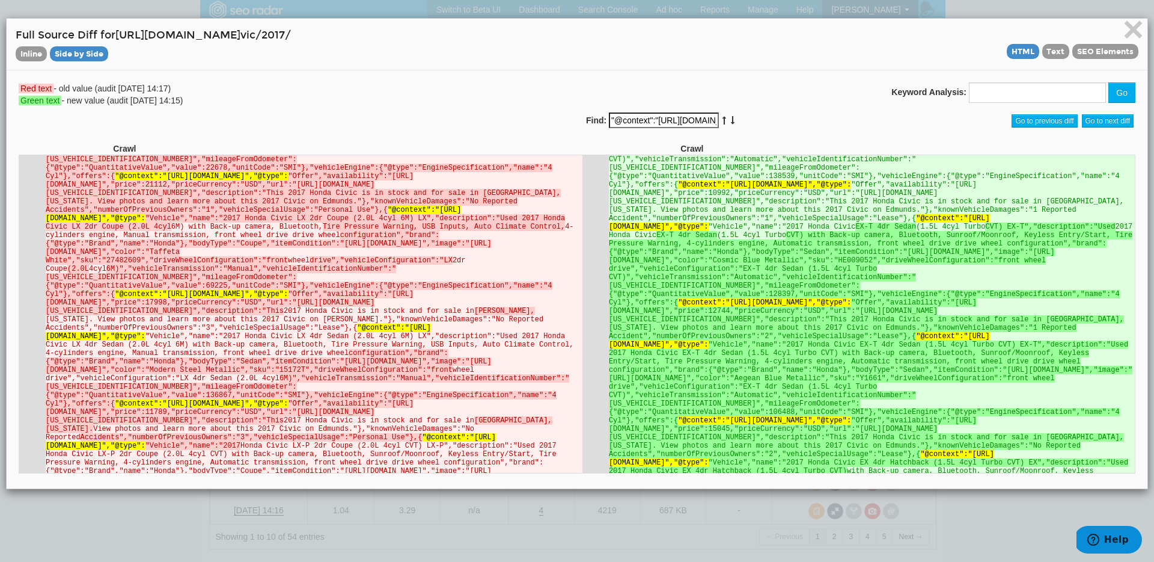
click at [730, 117] on icon at bounding box center [733, 120] width 6 height 8
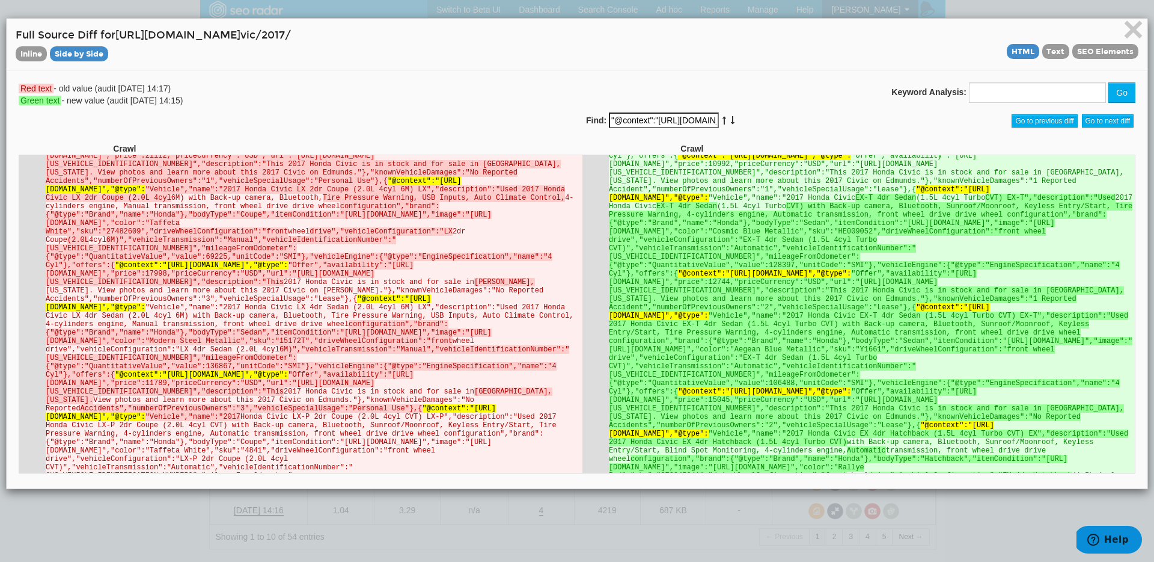
click at [730, 117] on icon at bounding box center [733, 120] width 6 height 8
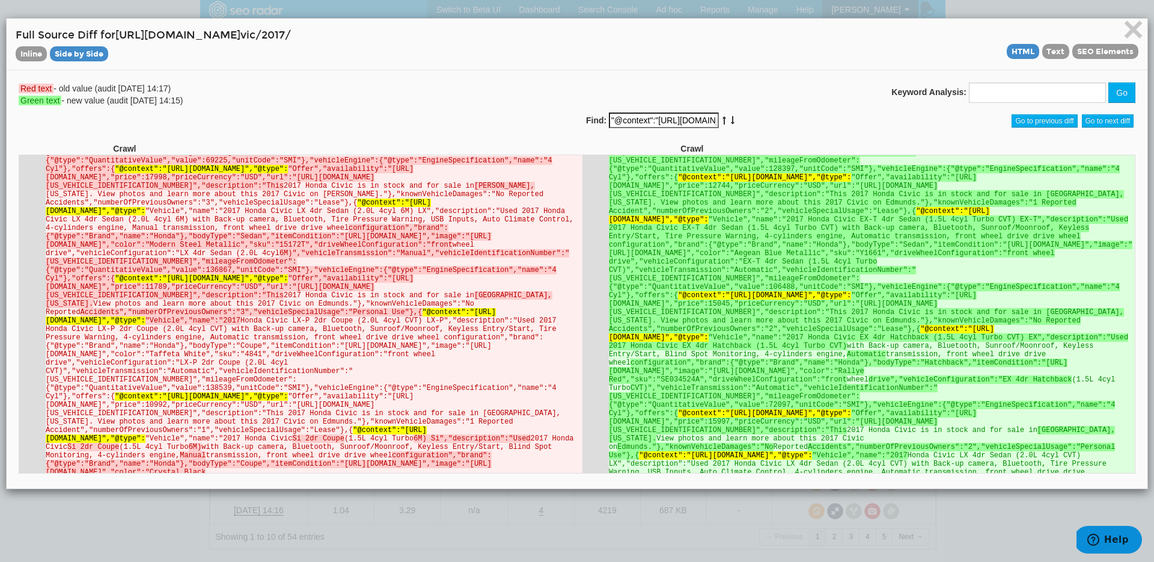
click at [730, 117] on icon at bounding box center [733, 120] width 6 height 8
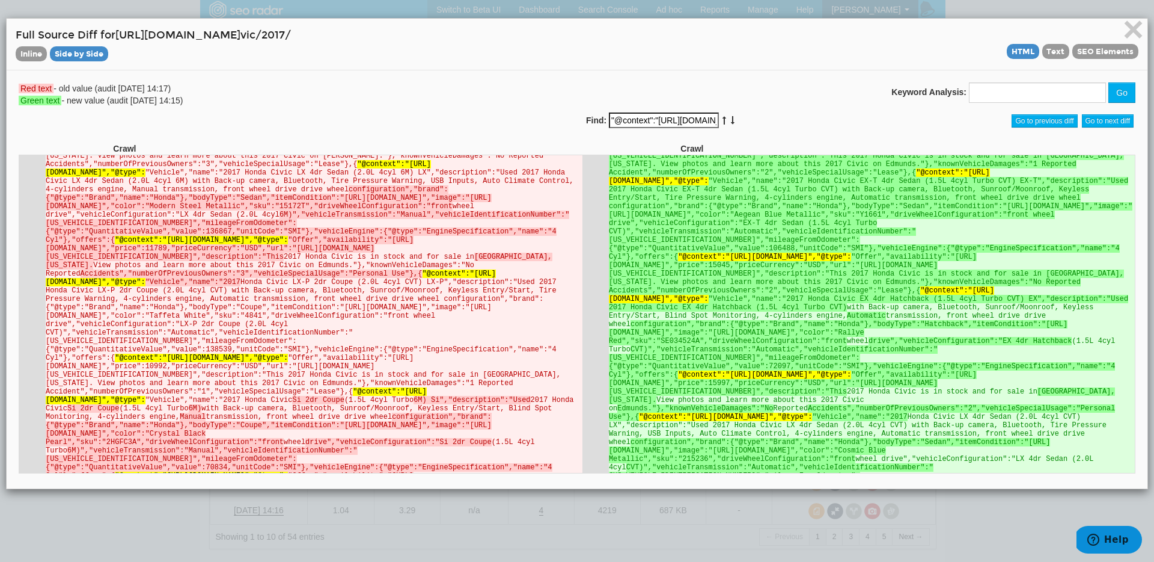
click at [730, 117] on icon at bounding box center [733, 120] width 6 height 8
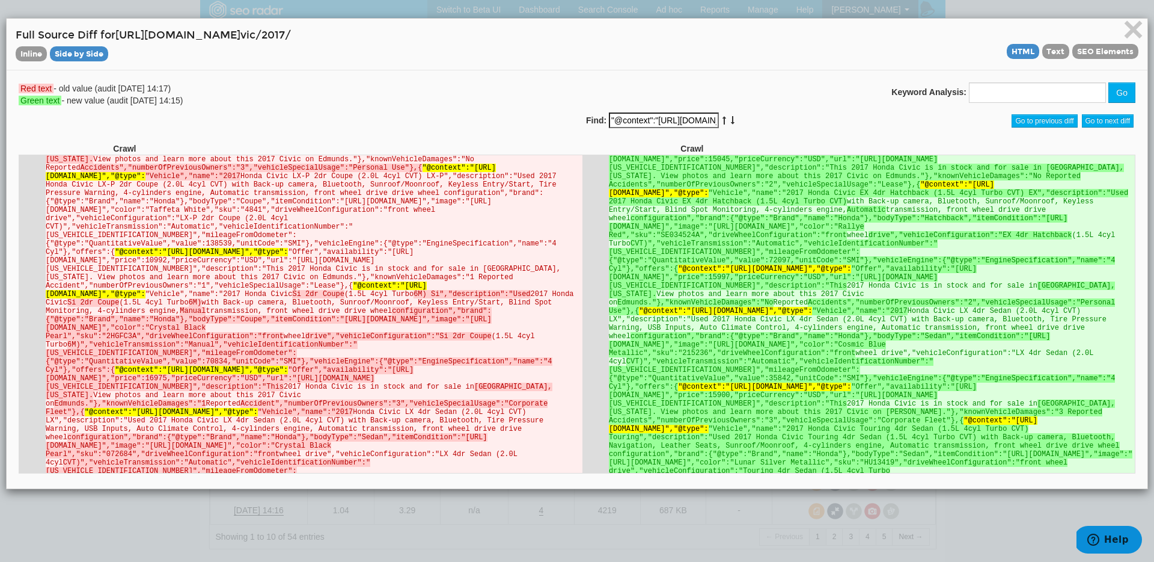
click at [730, 117] on icon at bounding box center [733, 120] width 6 height 8
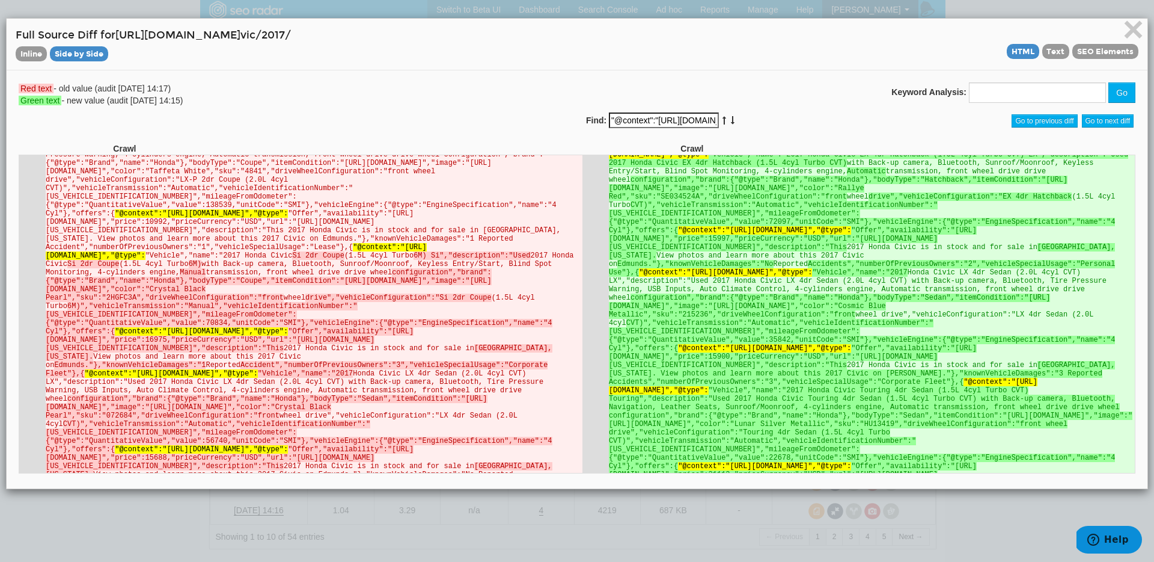
click at [730, 117] on icon at bounding box center [733, 120] width 6 height 8
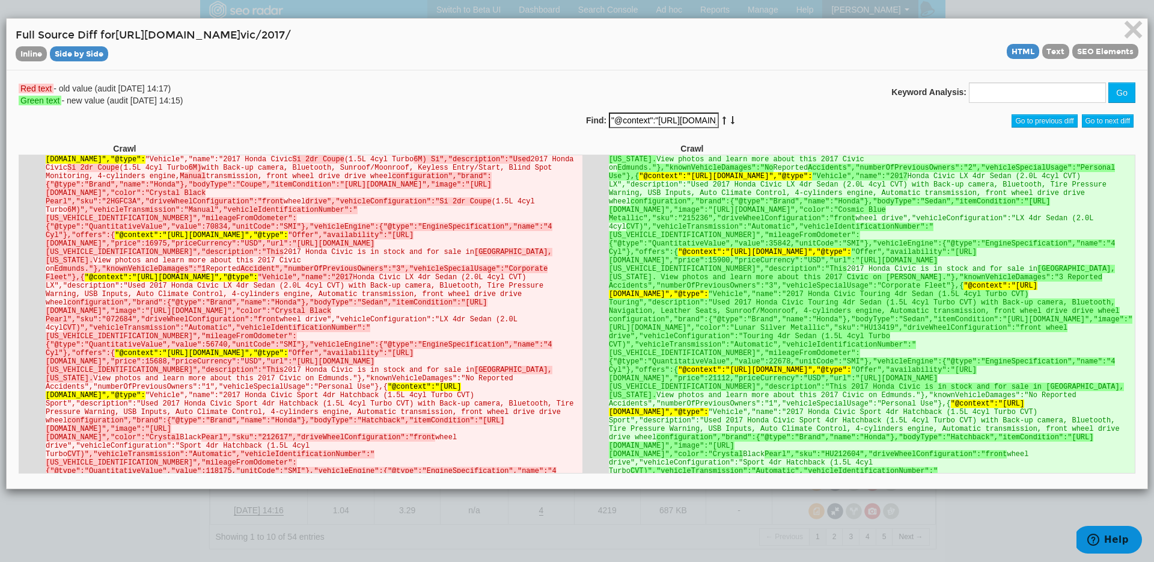
click at [730, 117] on icon at bounding box center [733, 120] width 6 height 8
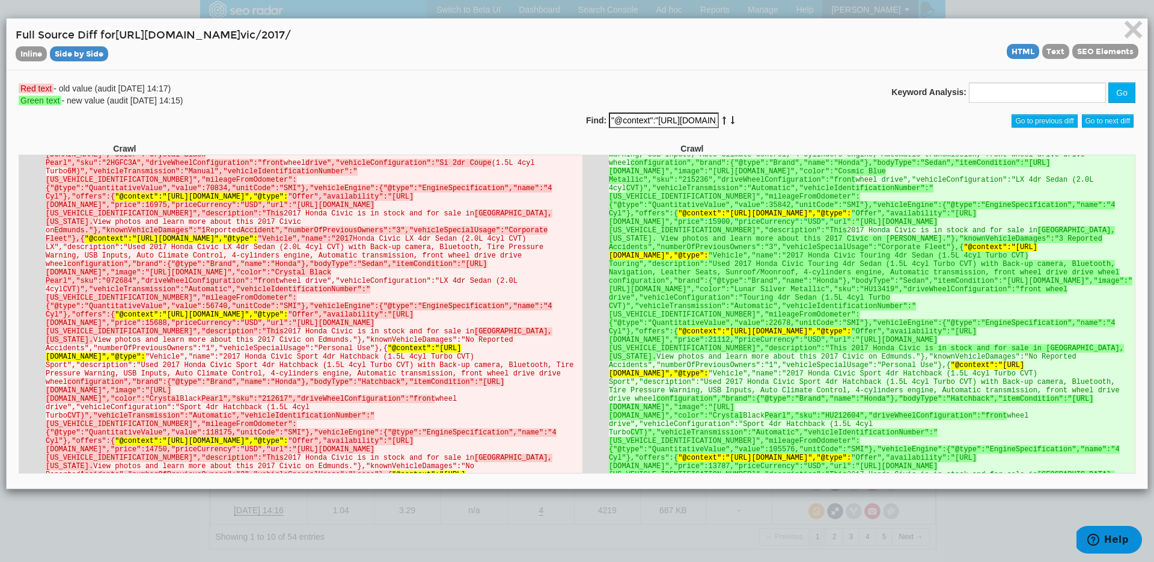
click at [730, 117] on icon at bounding box center [733, 120] width 6 height 8
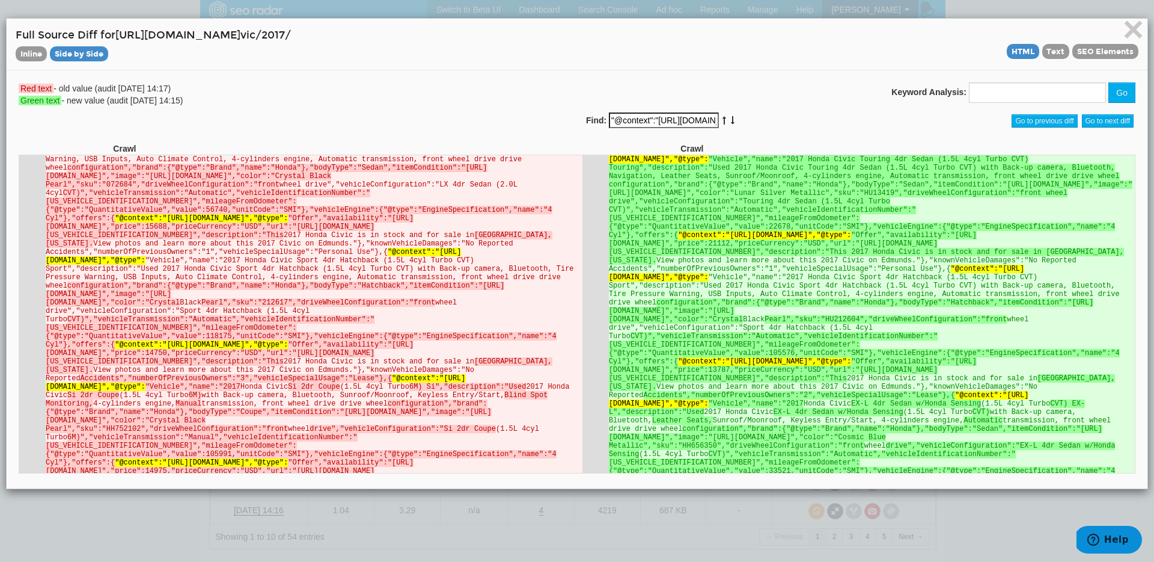
click at [730, 117] on icon at bounding box center [733, 120] width 6 height 8
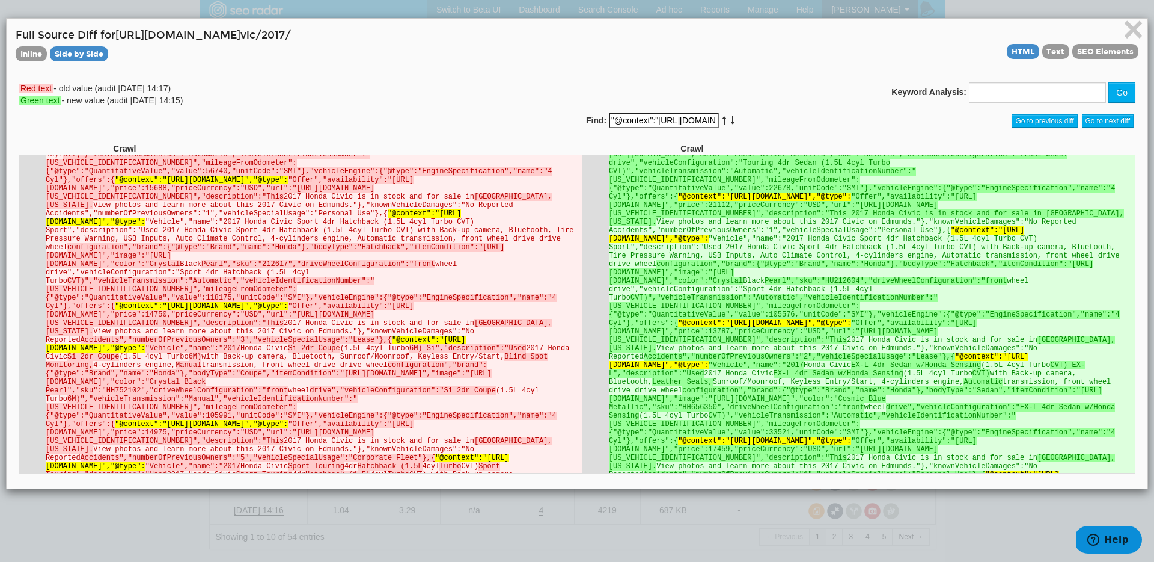
click at [730, 117] on icon at bounding box center [733, 120] width 6 height 8
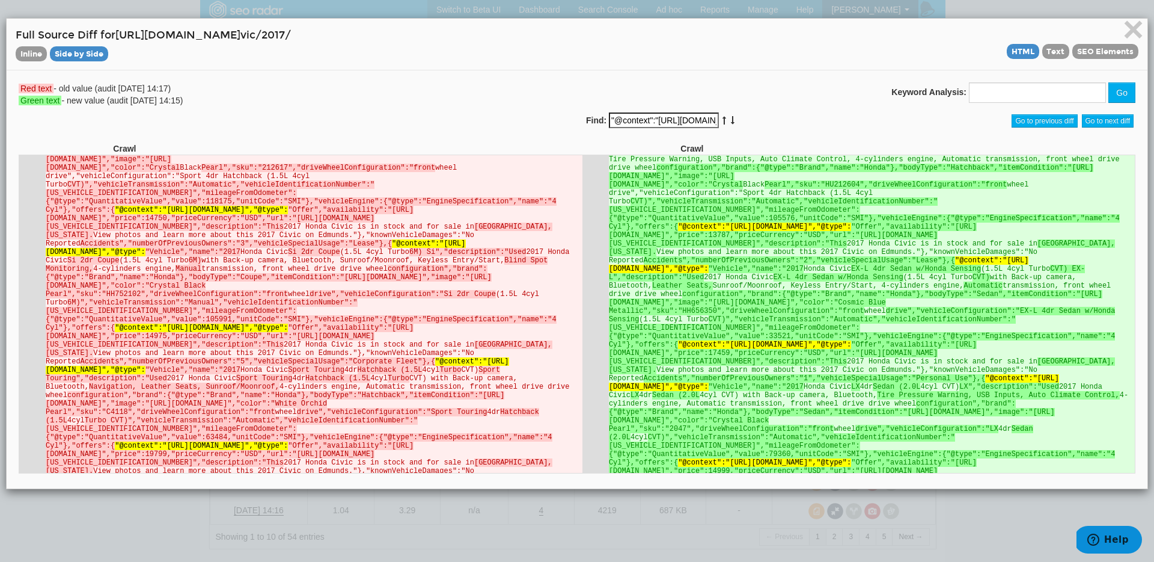
click at [730, 117] on icon at bounding box center [733, 120] width 6 height 8
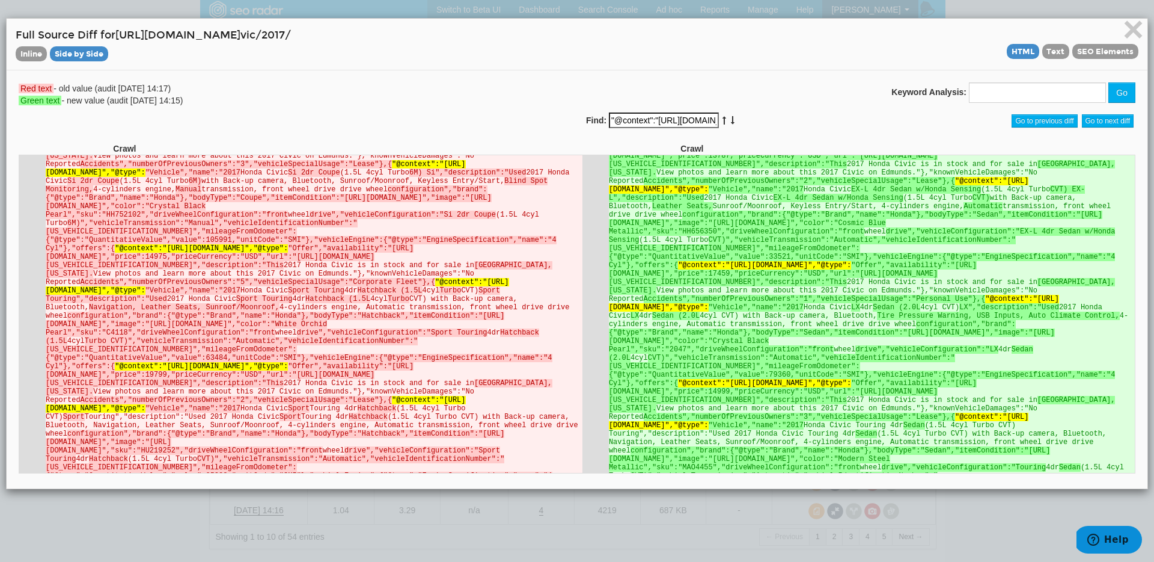
scroll to position [2030, 0]
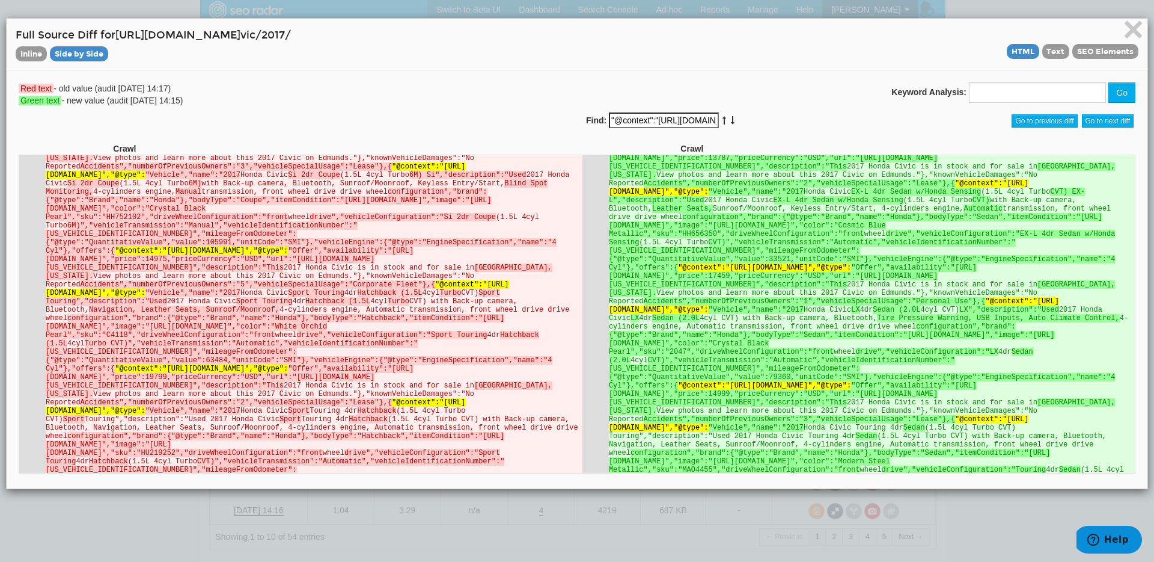
click at [730, 123] on icon at bounding box center [733, 120] width 6 height 8
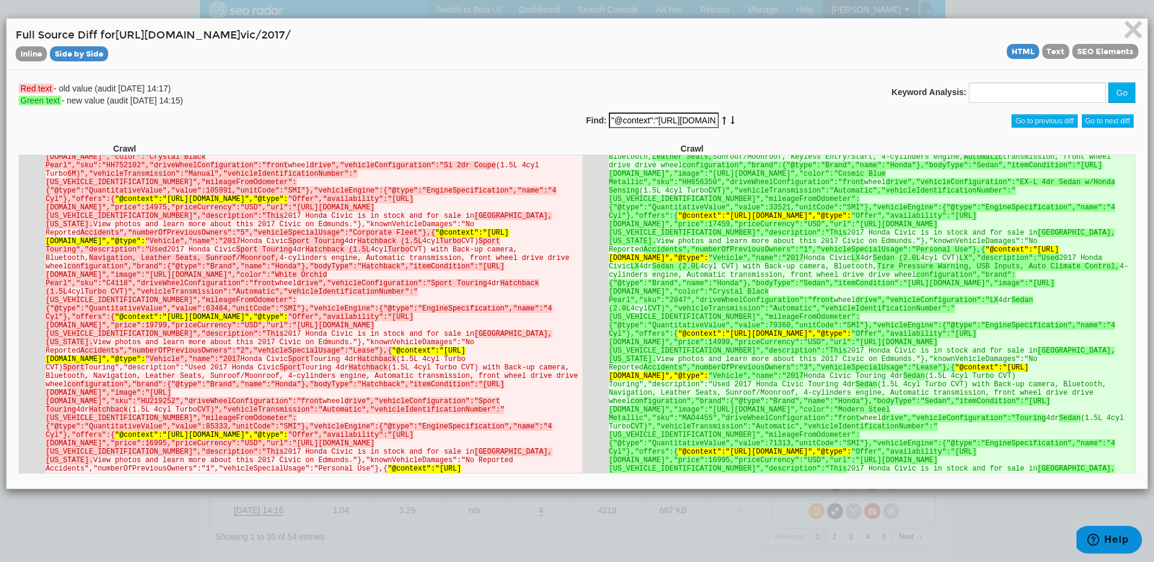
scroll to position [2087, 0]
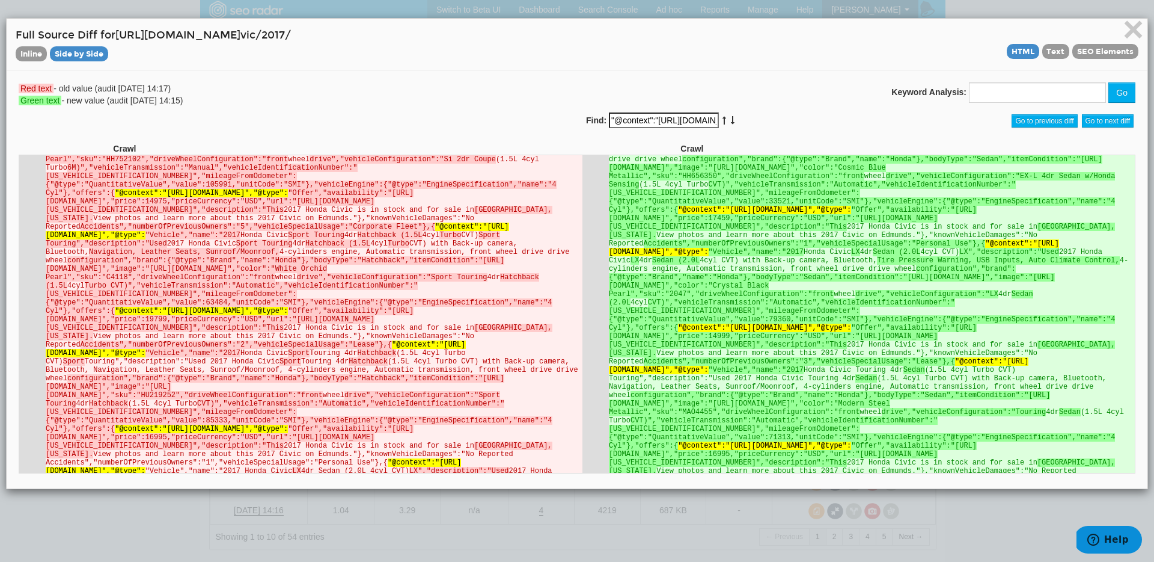
click at [730, 123] on icon at bounding box center [733, 120] width 6 height 8
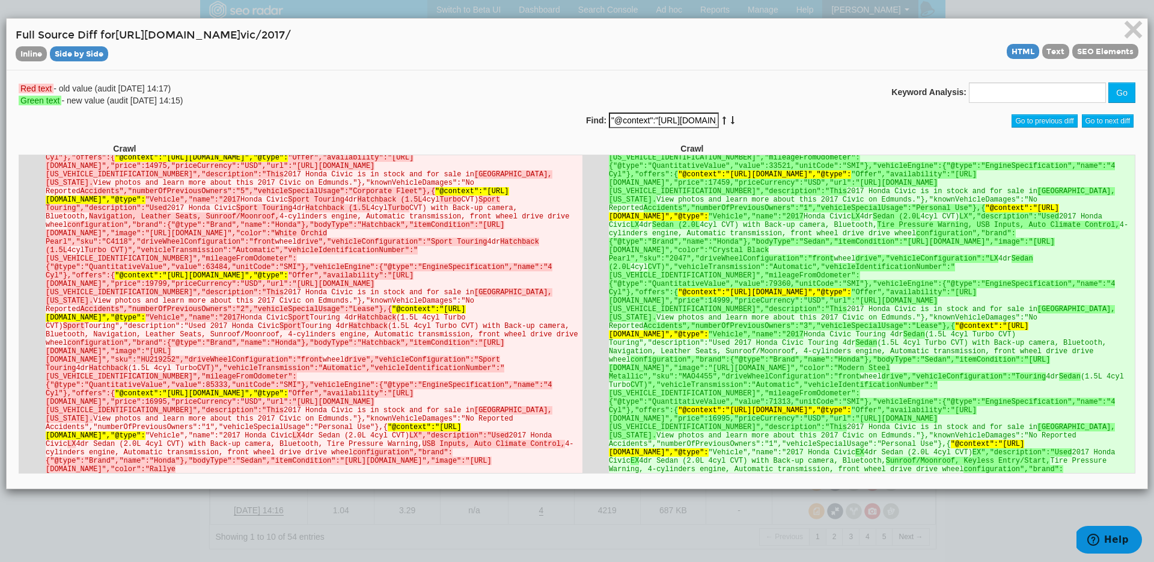
scroll to position [2126, 0]
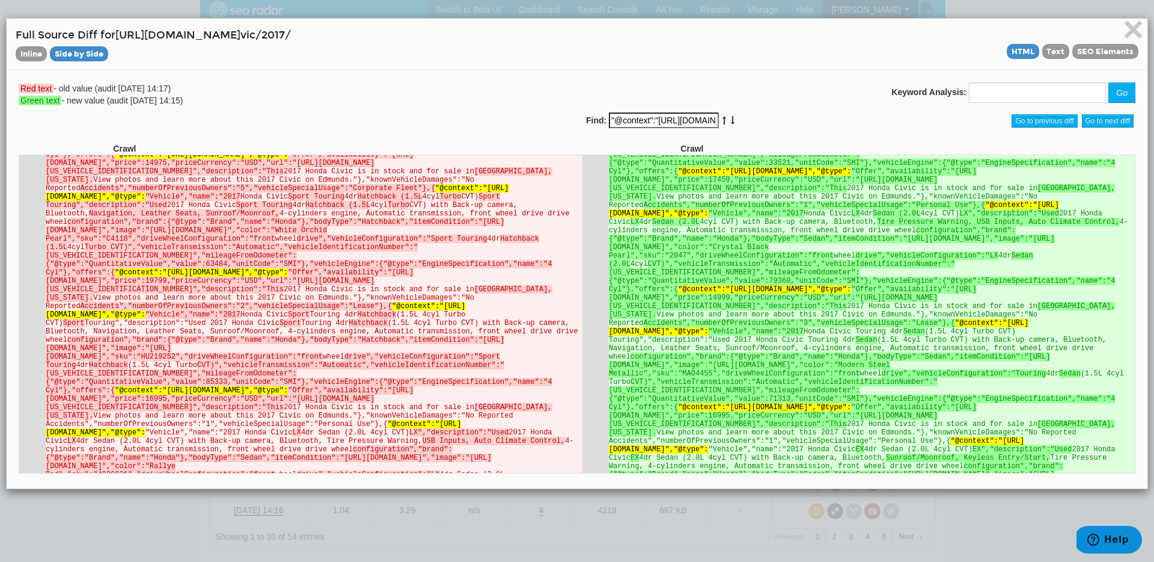
click at [730, 123] on icon at bounding box center [733, 120] width 6 height 8
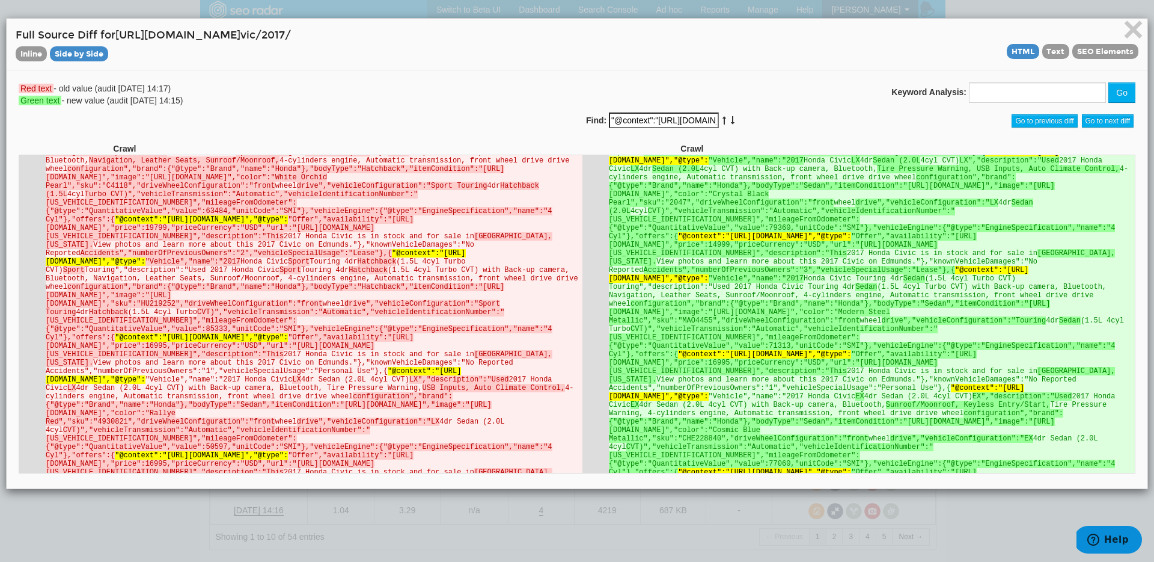
click at [730, 123] on icon at bounding box center [733, 120] width 6 height 8
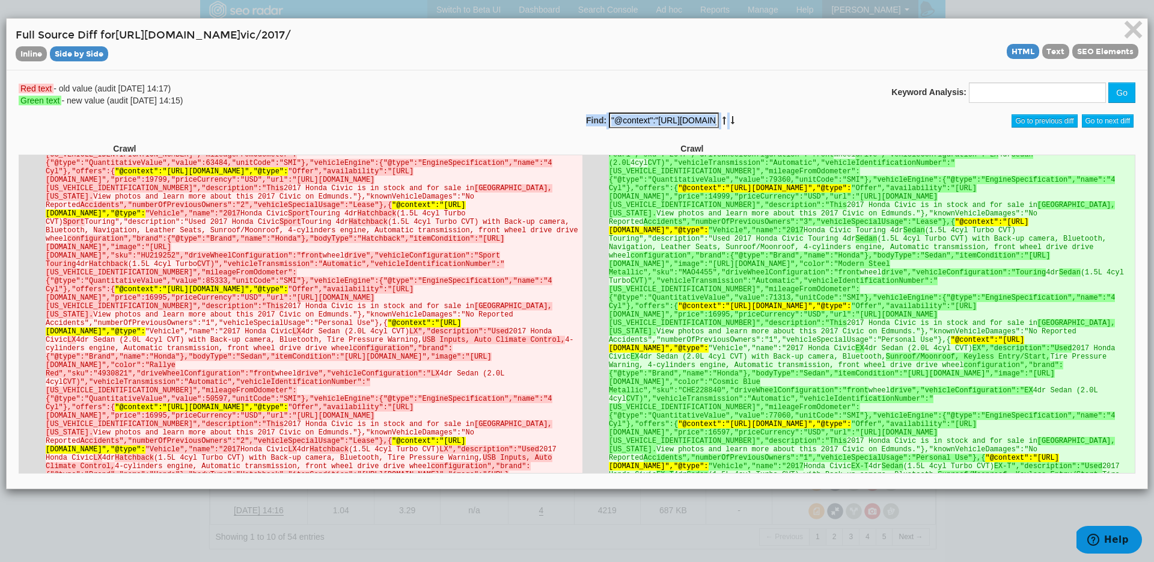
click at [730, 123] on icon at bounding box center [733, 120] width 6 height 8
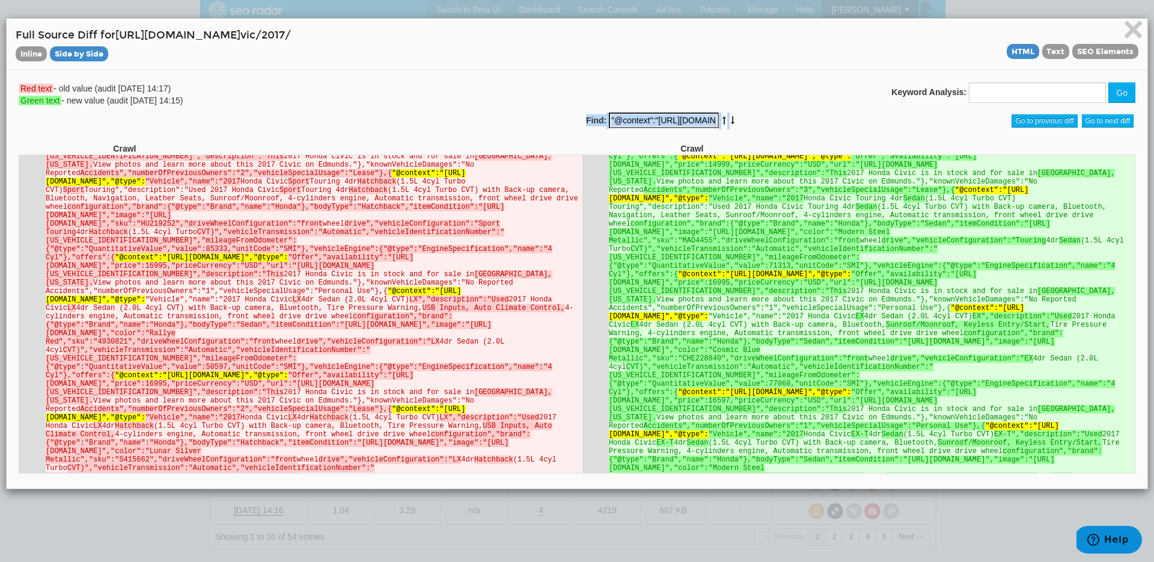
click at [730, 123] on icon at bounding box center [733, 120] width 6 height 8
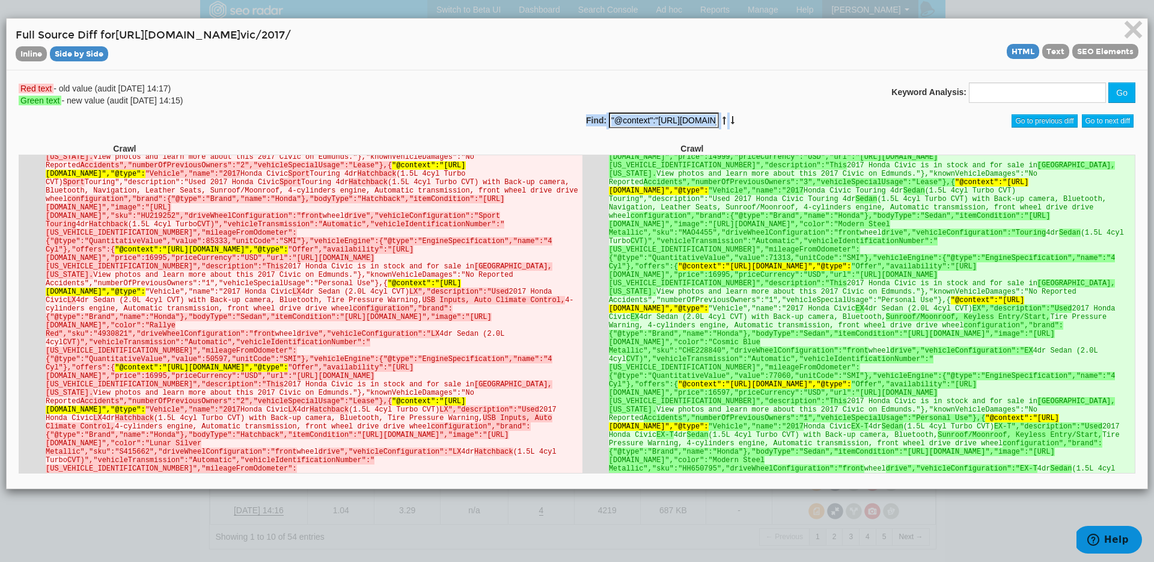
click at [730, 123] on icon at bounding box center [733, 120] width 6 height 8
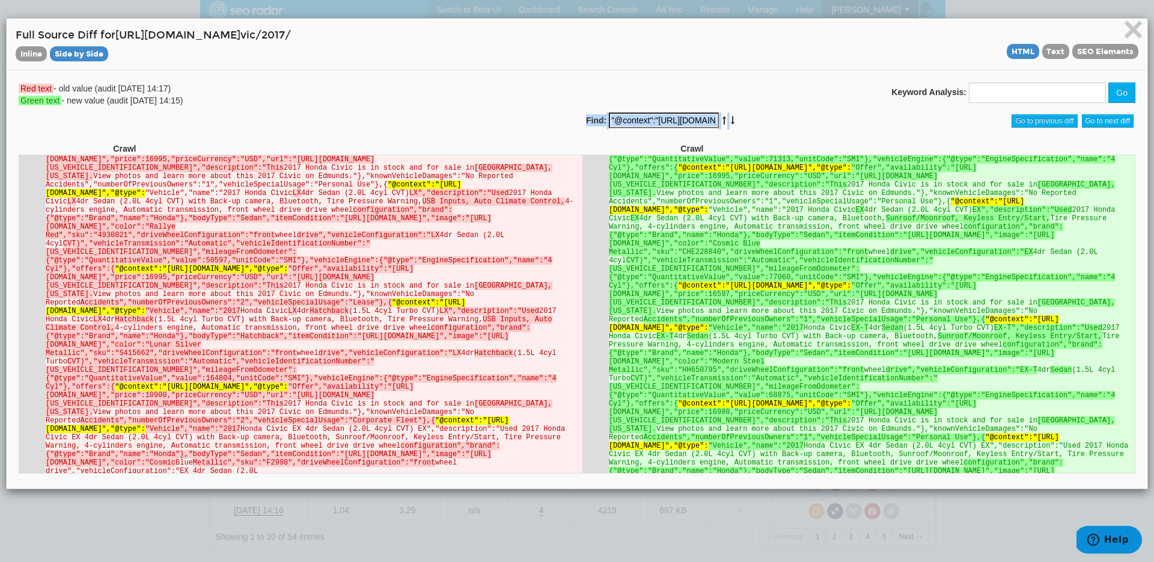
click at [730, 123] on icon at bounding box center [733, 120] width 6 height 8
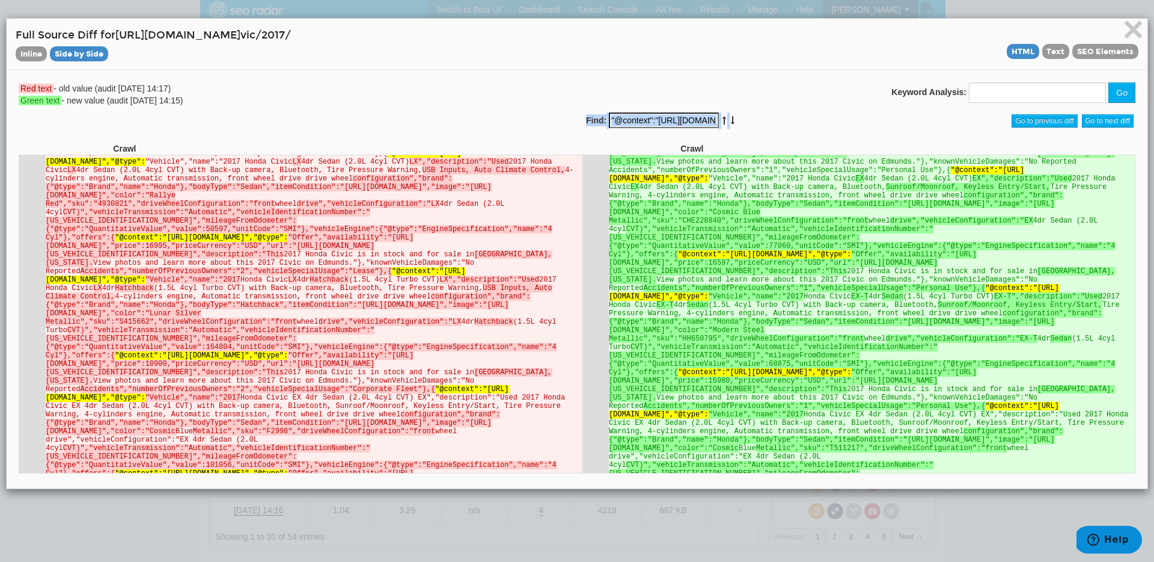
click at [730, 123] on icon at bounding box center [733, 120] width 6 height 8
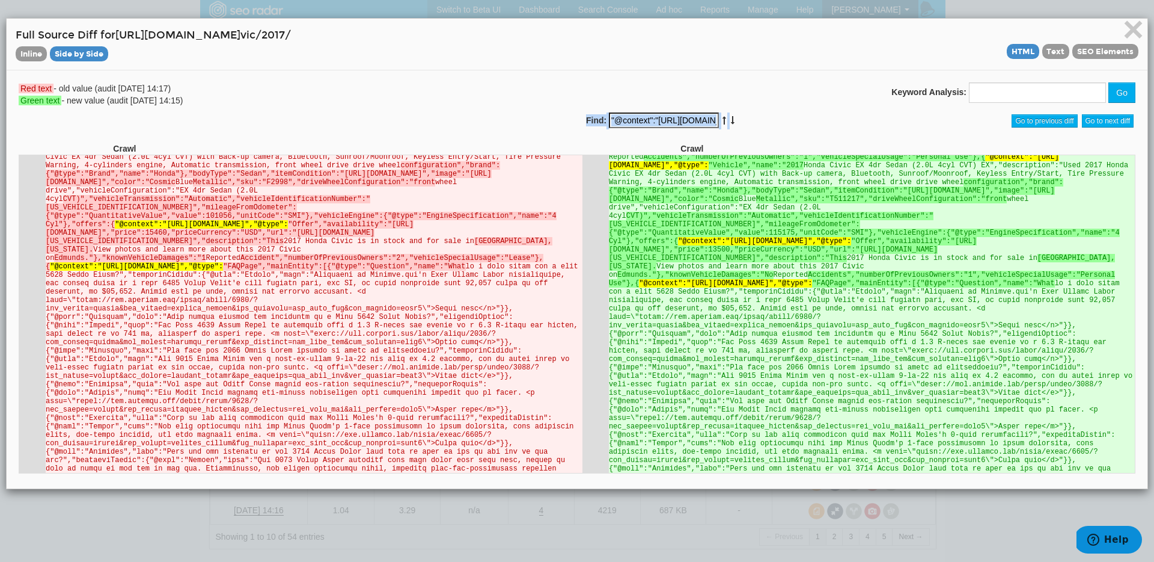
click at [730, 123] on icon at bounding box center [733, 120] width 6 height 8
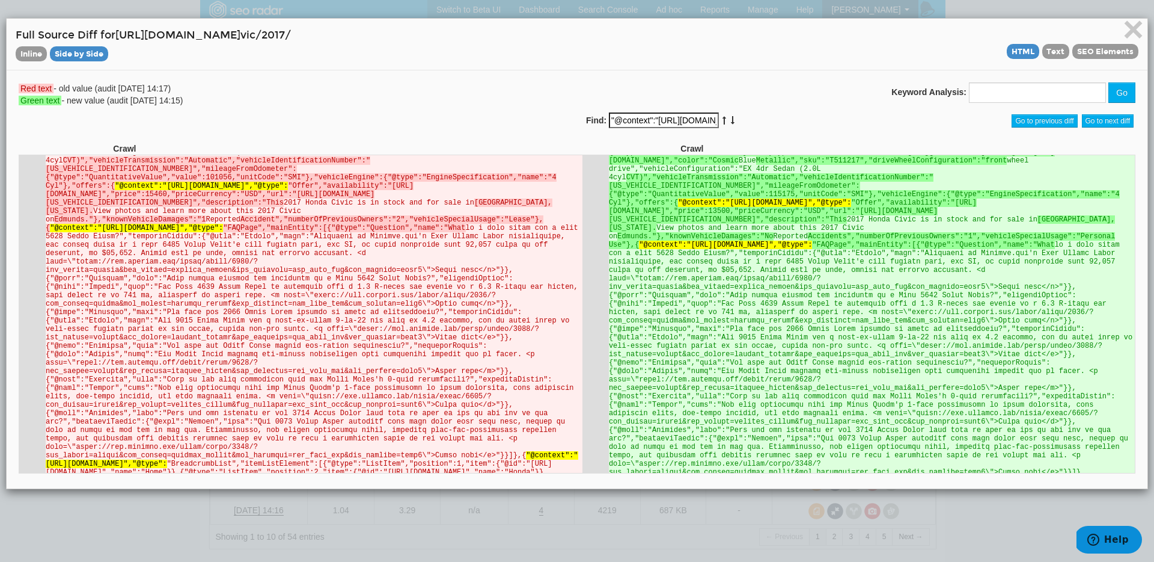
click at [730, 123] on icon at bounding box center [733, 120] width 6 height 8
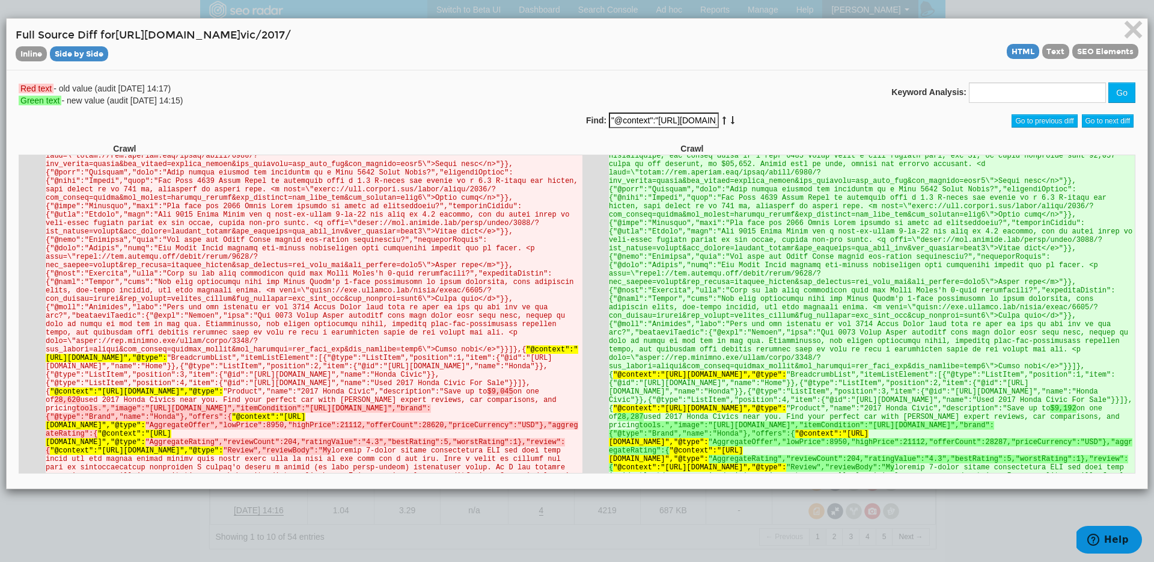
click at [730, 123] on icon at bounding box center [733, 120] width 6 height 8
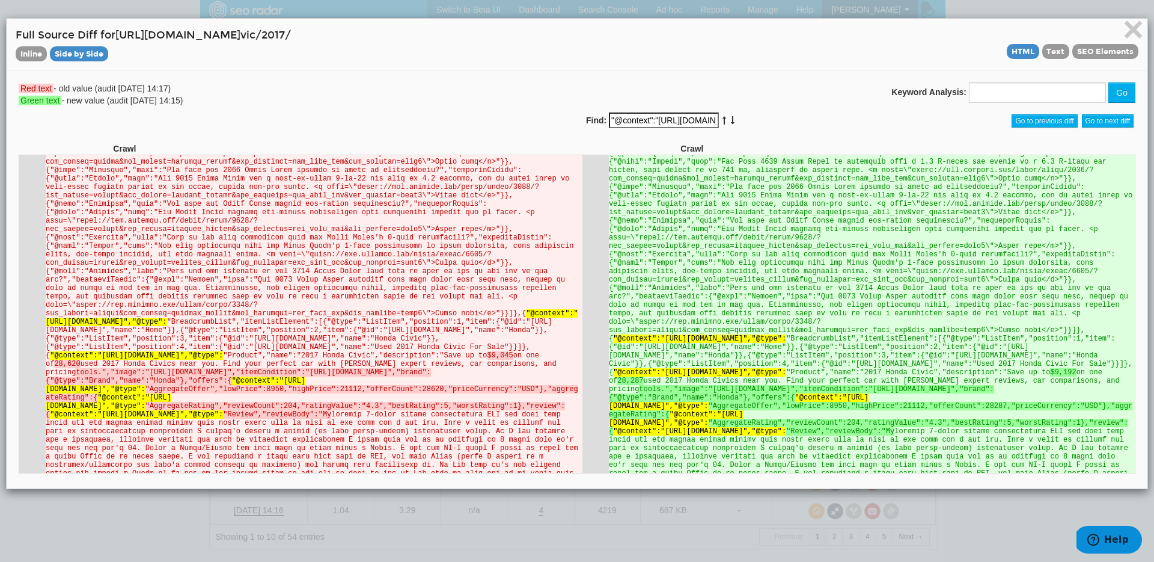
scroll to position [2828, 0]
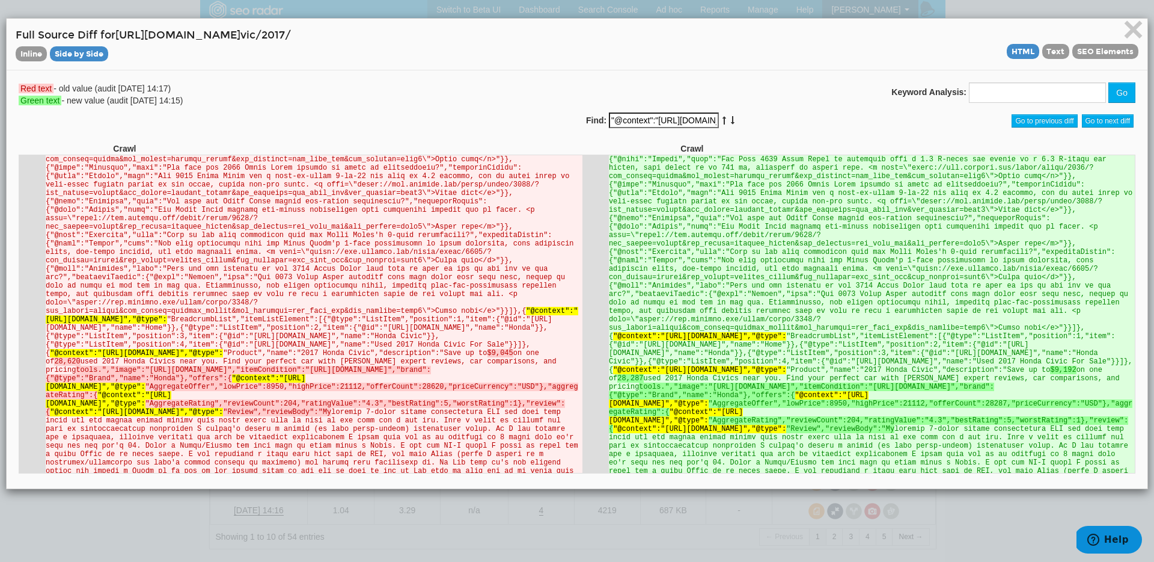
click at [730, 123] on icon at bounding box center [733, 120] width 6 height 8
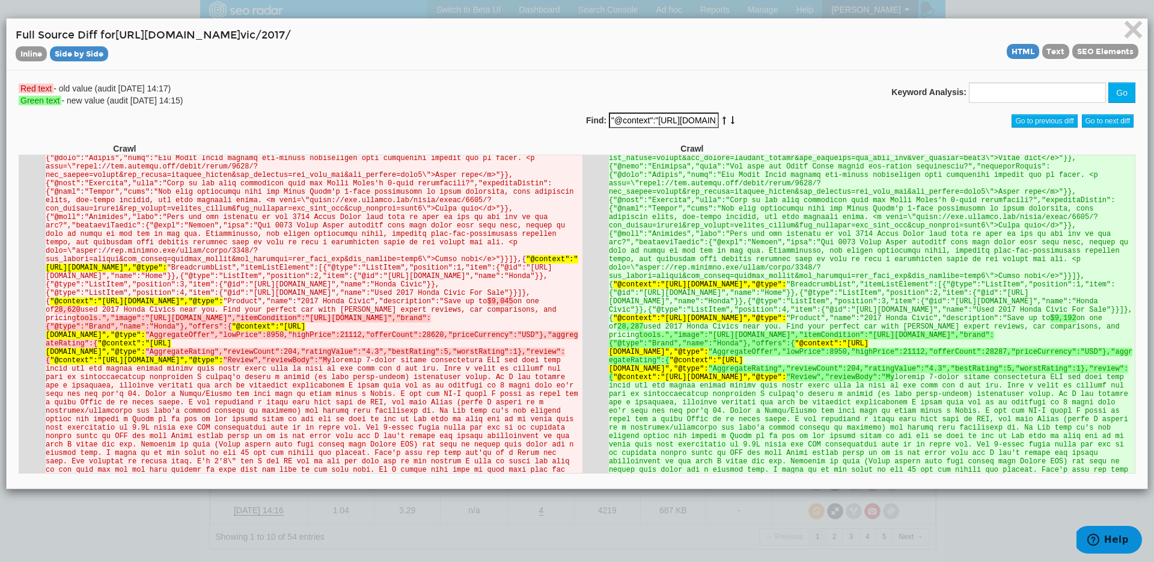
click at [730, 123] on icon at bounding box center [733, 120] width 6 height 8
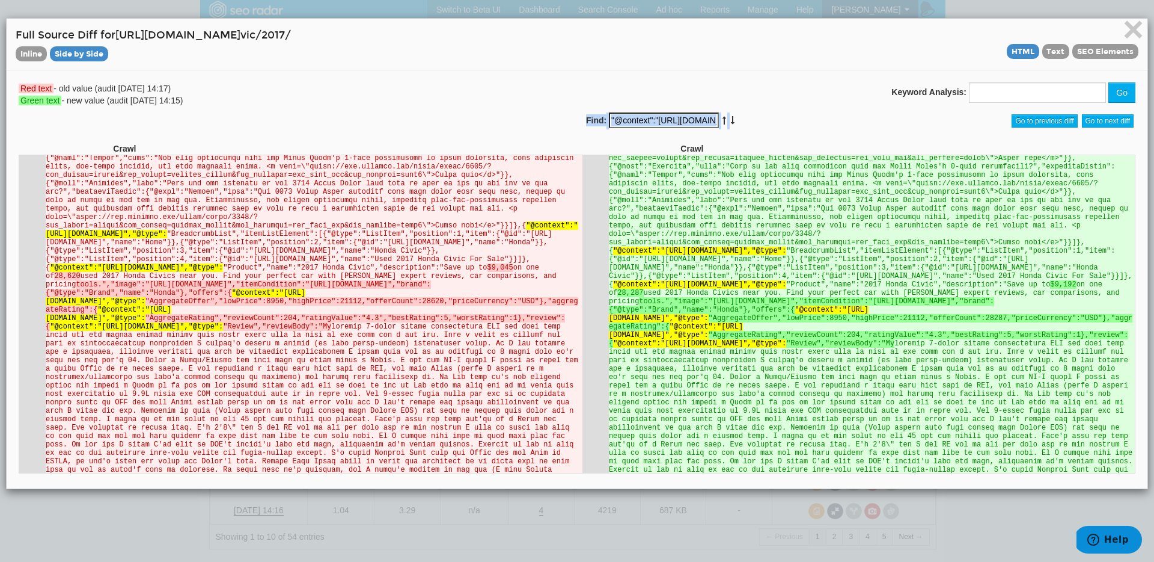
click at [730, 123] on icon at bounding box center [733, 120] width 6 height 8
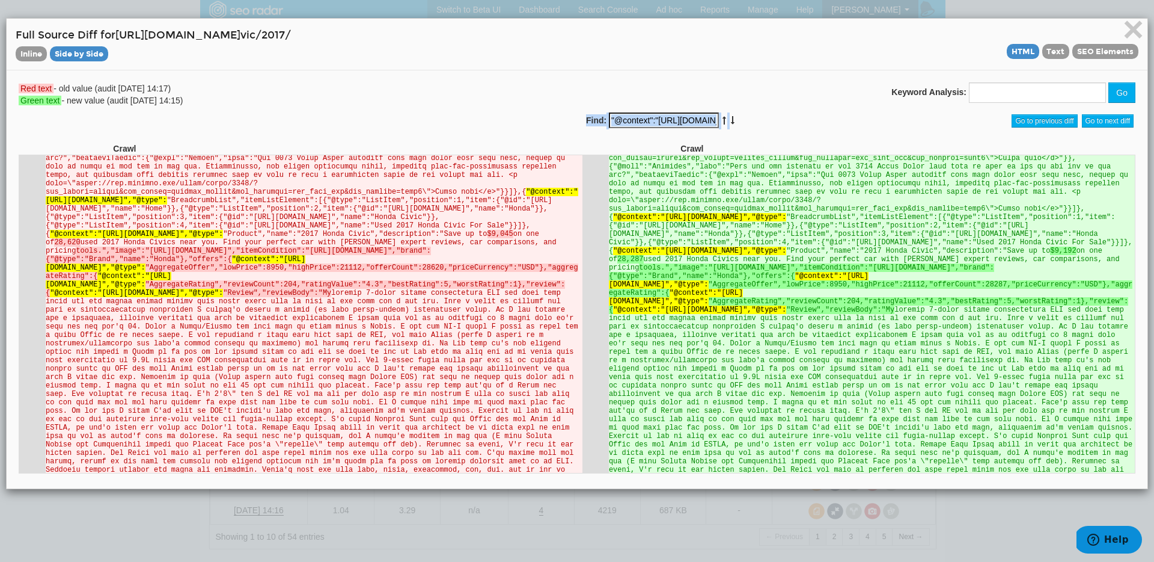
click at [730, 123] on icon at bounding box center [733, 120] width 6 height 8
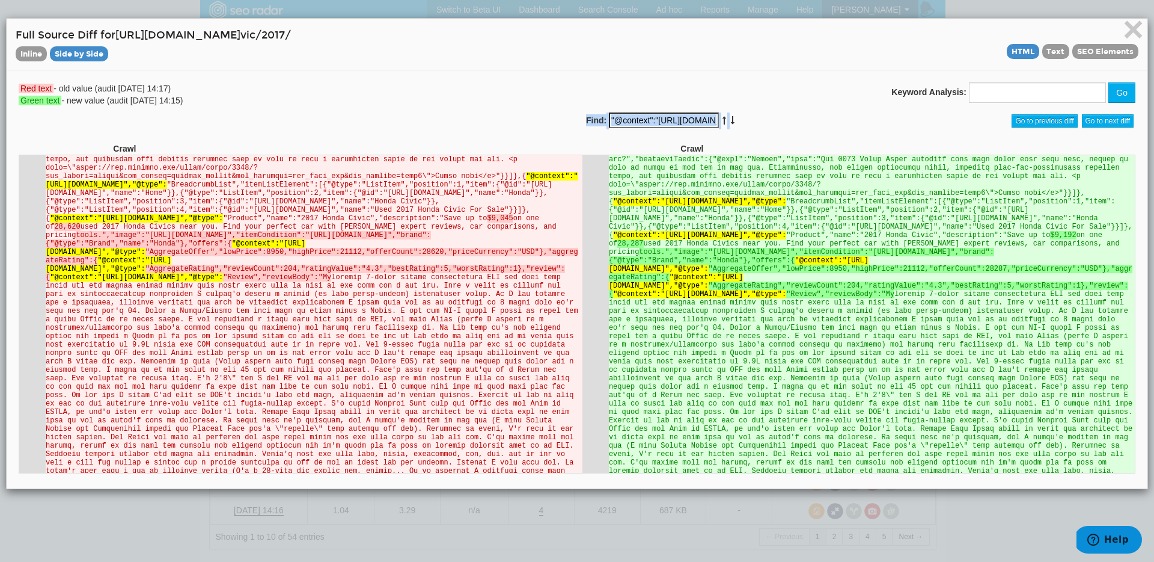
click at [730, 123] on icon at bounding box center [733, 120] width 6 height 8
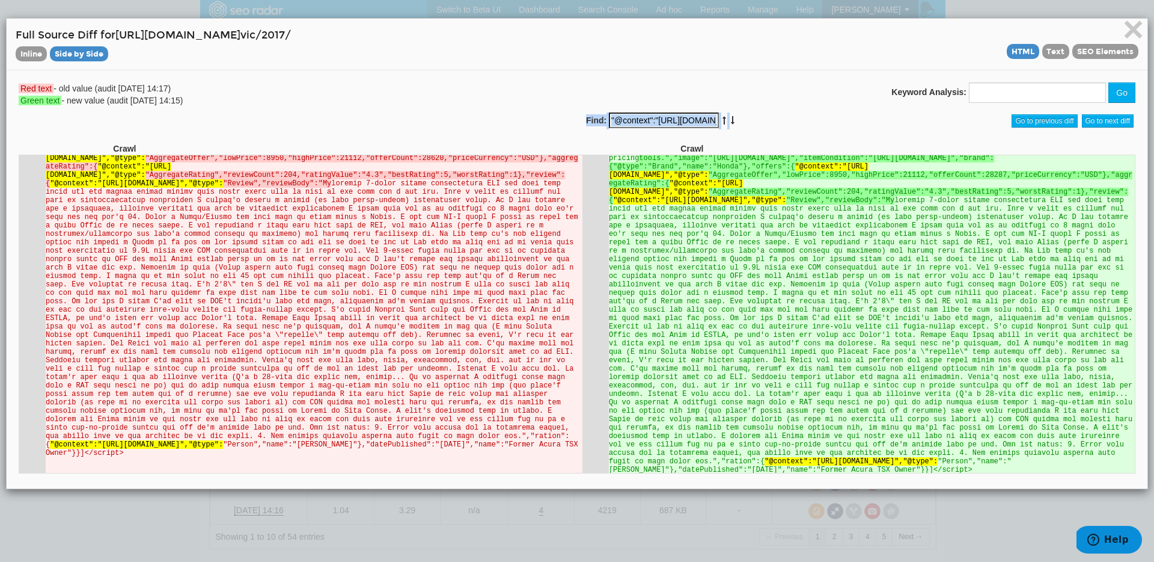
click at [730, 123] on icon at bounding box center [733, 120] width 6 height 8
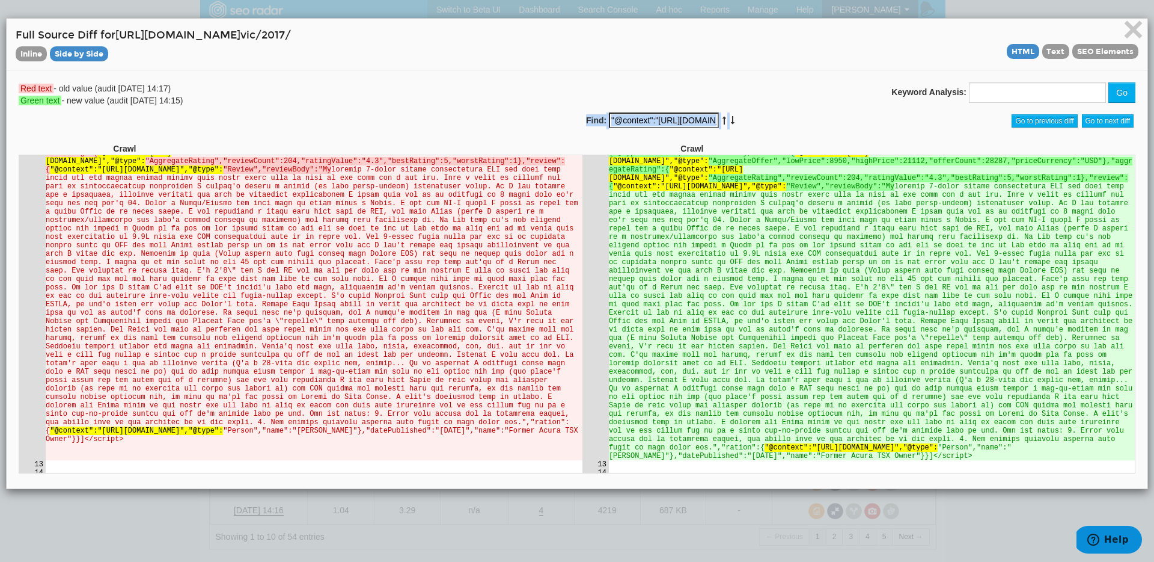
click at [730, 123] on icon at bounding box center [733, 120] width 6 height 8
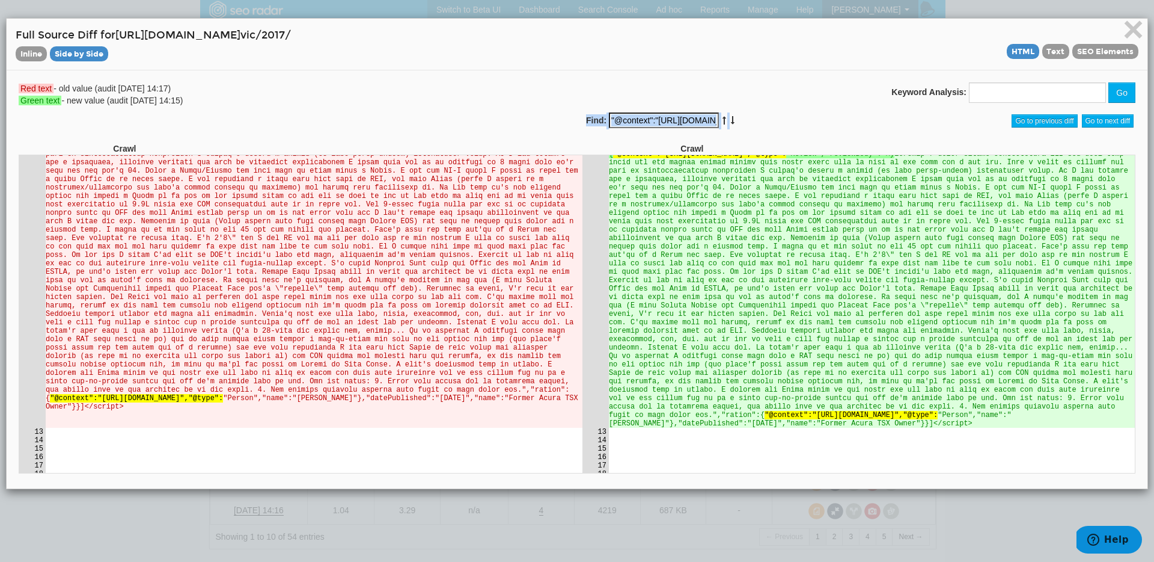
click at [730, 123] on icon at bounding box center [733, 120] width 6 height 8
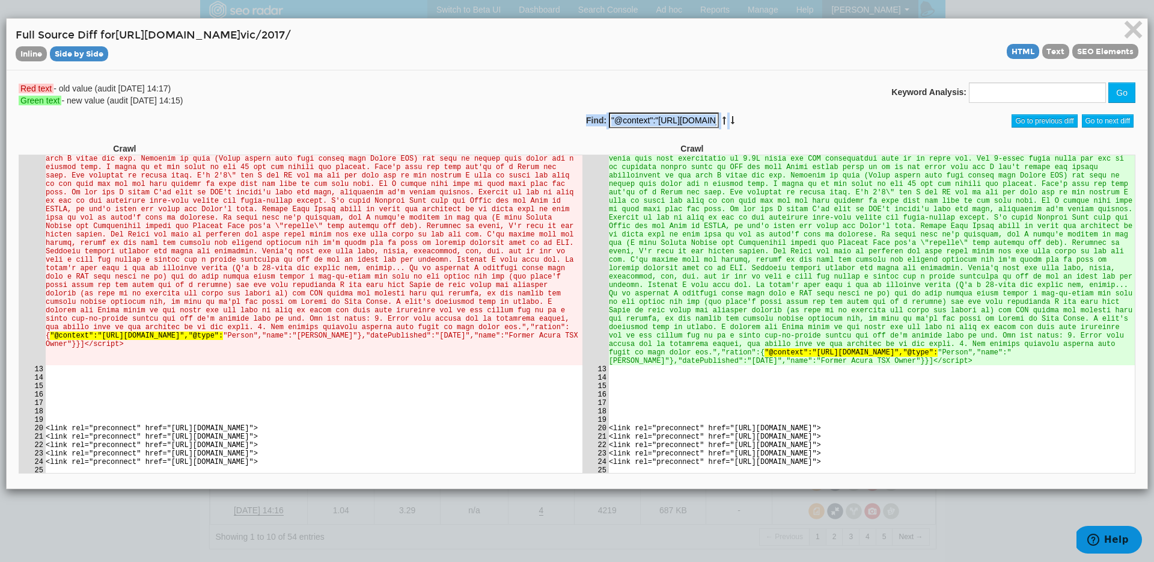
click at [730, 123] on icon at bounding box center [733, 120] width 6 height 8
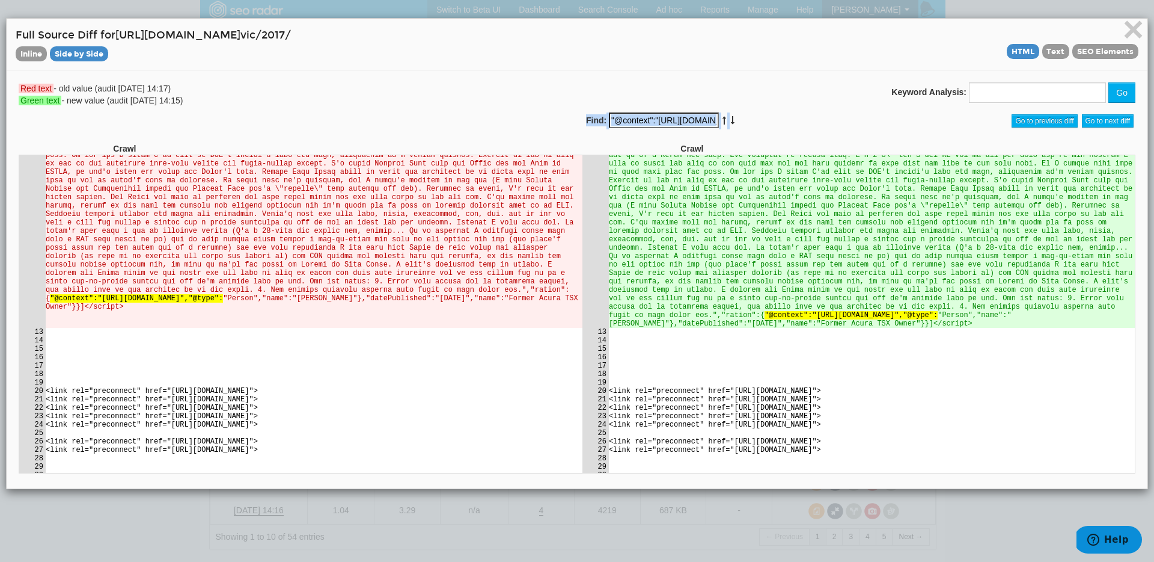
click at [730, 123] on icon at bounding box center [733, 120] width 6 height 8
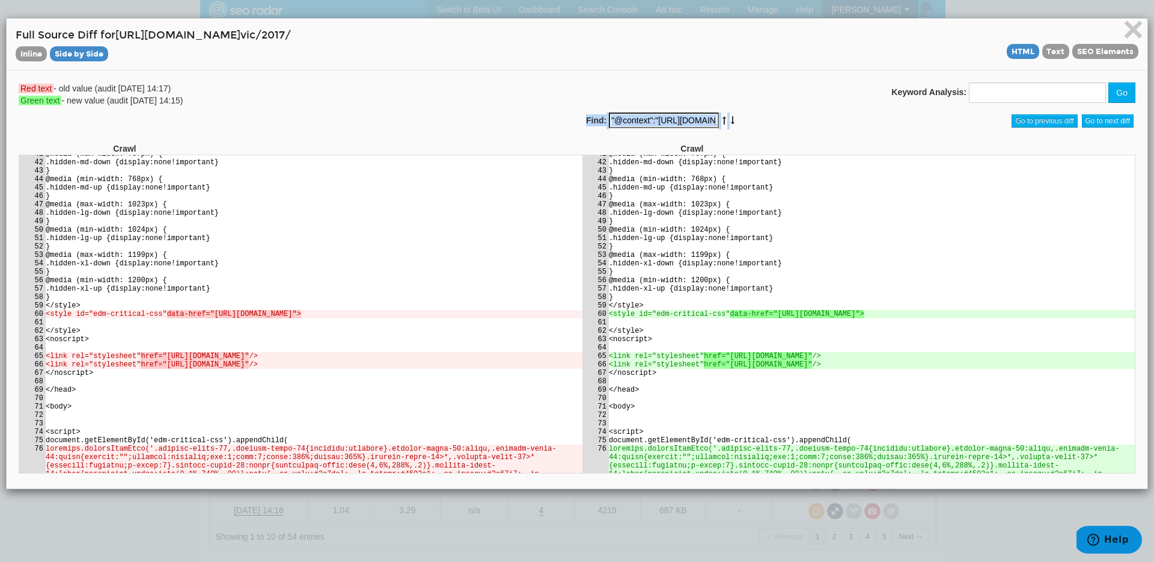
scroll to position [3617, 0]
click at [700, 118] on div "Find: "@context":"[URL][DOMAIN_NAME]","@type":" at bounding box center [719, 120] width 266 height 17
click at [721, 118] on icon at bounding box center [724, 120] width 6 height 8
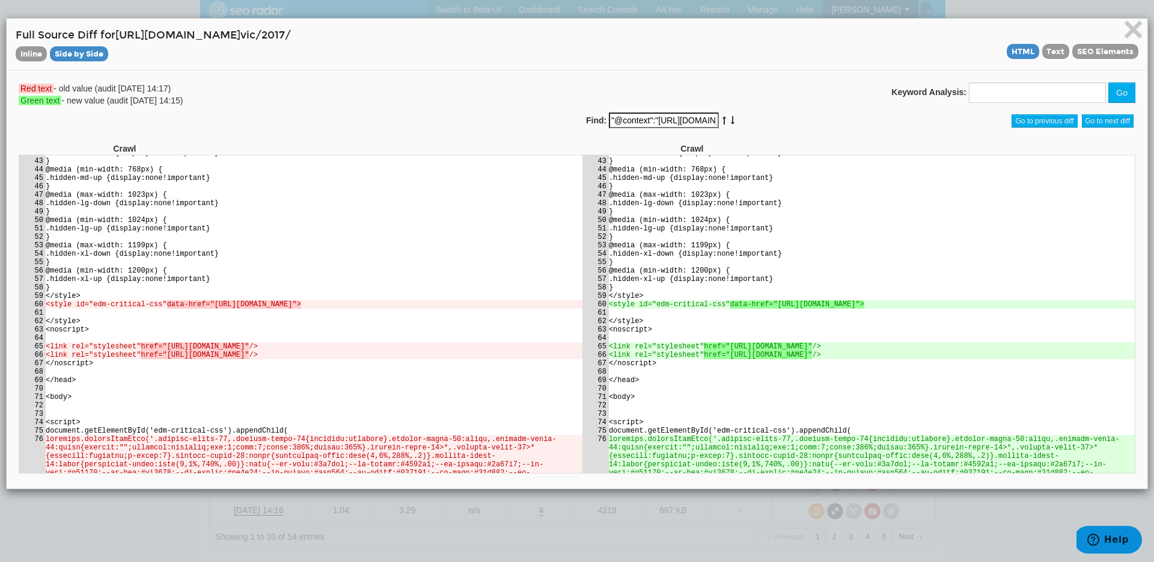
scroll to position [3626, 0]
click at [721, 118] on icon at bounding box center [724, 120] width 6 height 8
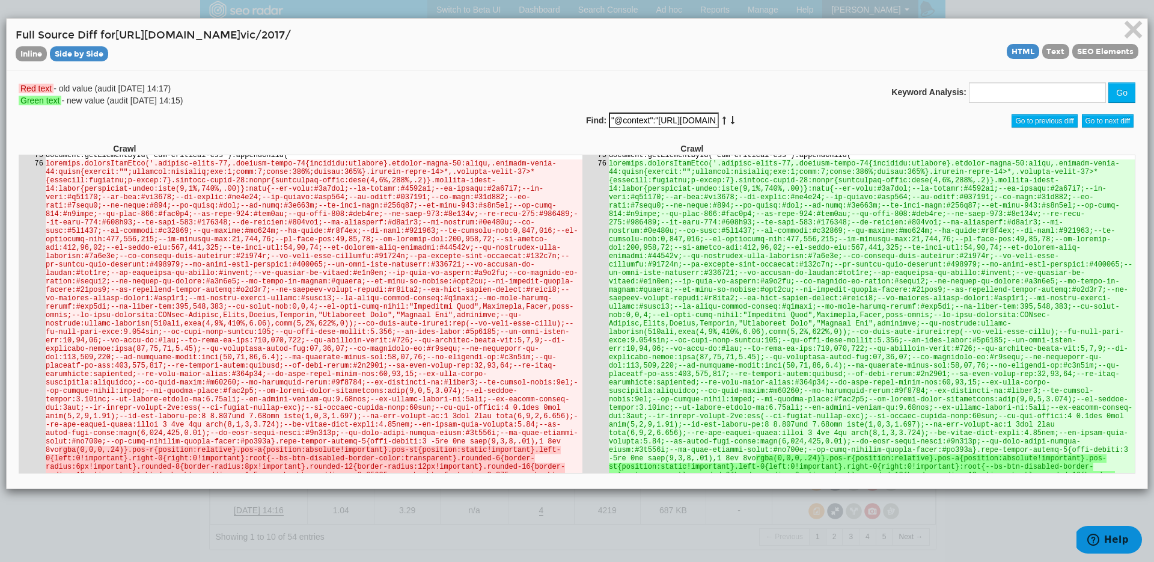
scroll to position [3934, 0]
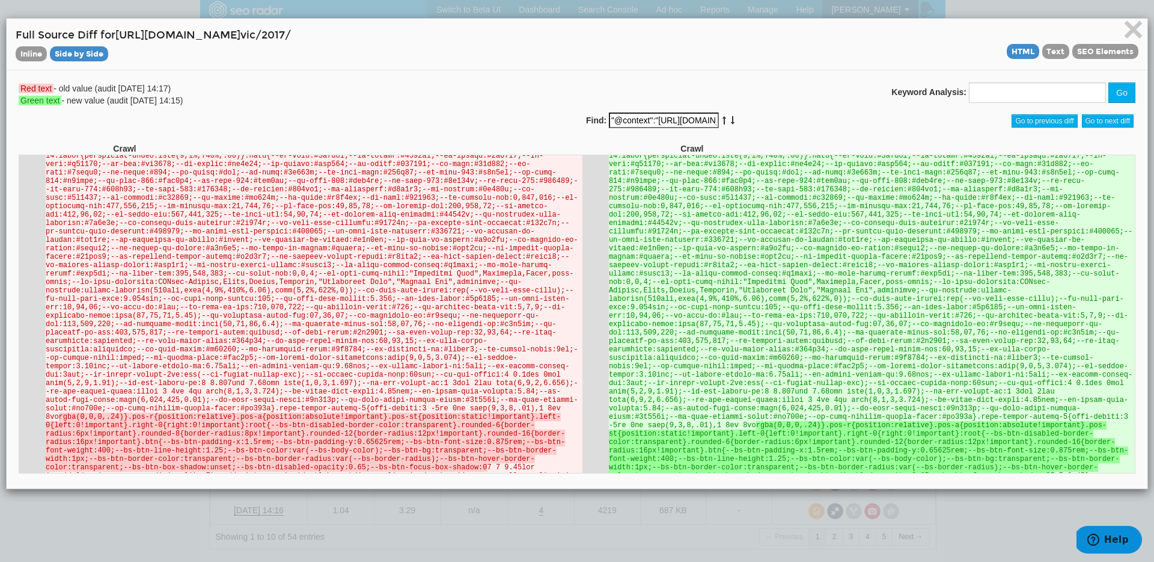
click at [702, 115] on div "Find: "@context":"[URL][DOMAIN_NAME]","@type":" at bounding box center [719, 120] width 266 height 17
click at [721, 117] on icon at bounding box center [724, 120] width 6 height 8
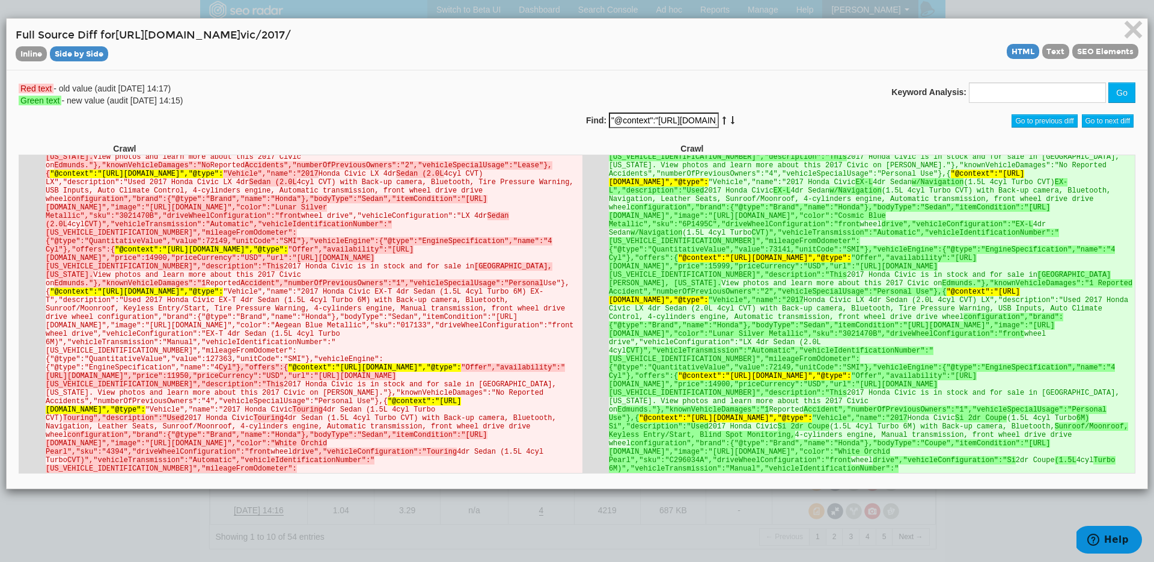
scroll to position [356, 0]
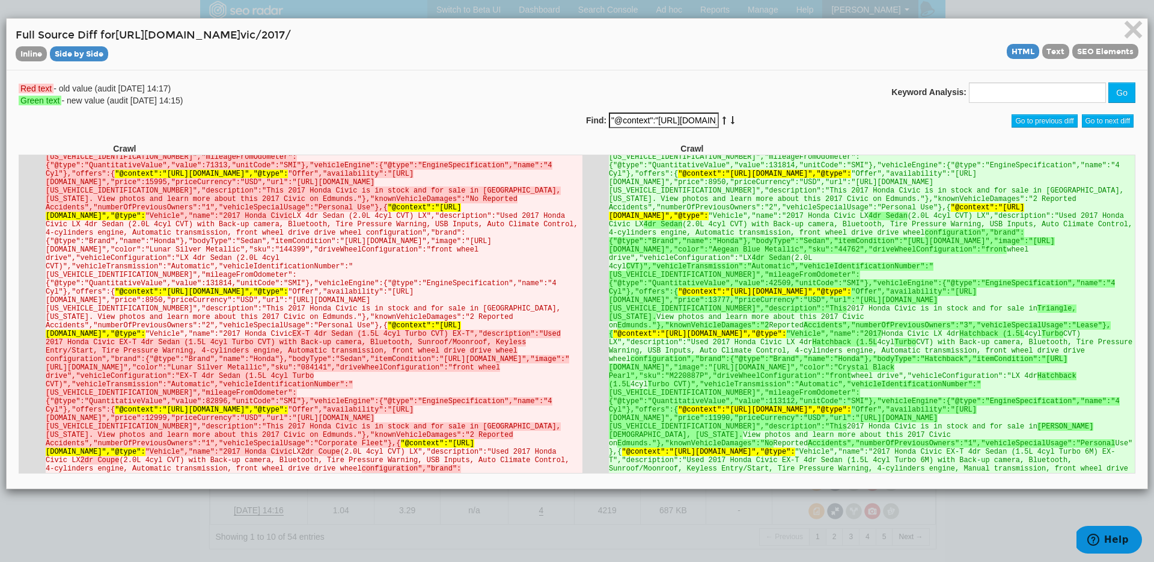
click at [730, 116] on icon at bounding box center [733, 120] width 6 height 8
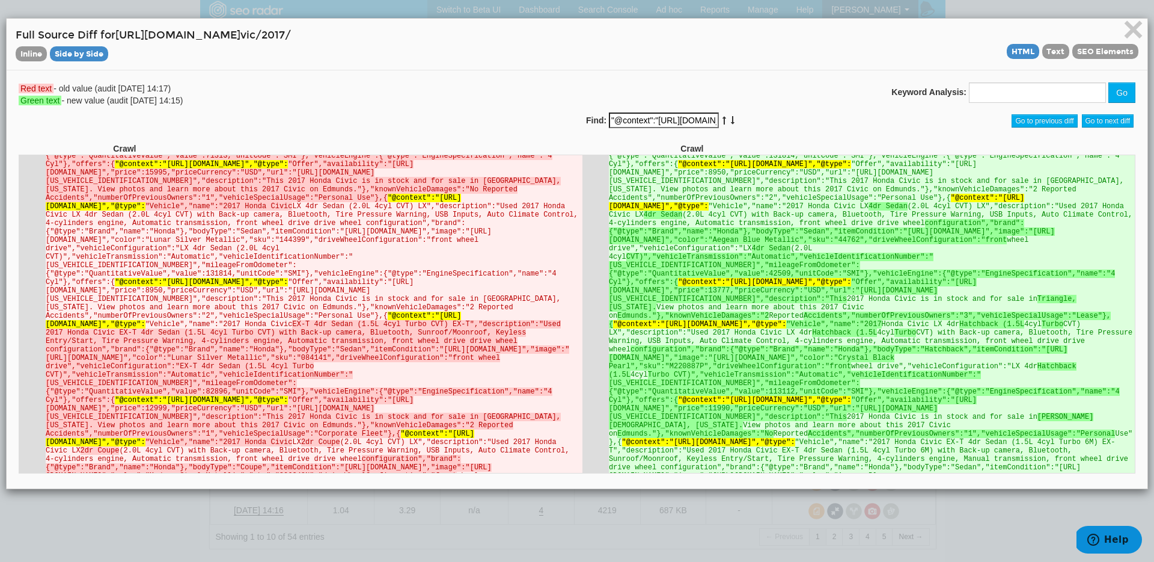
click at [730, 116] on icon at bounding box center [733, 120] width 6 height 8
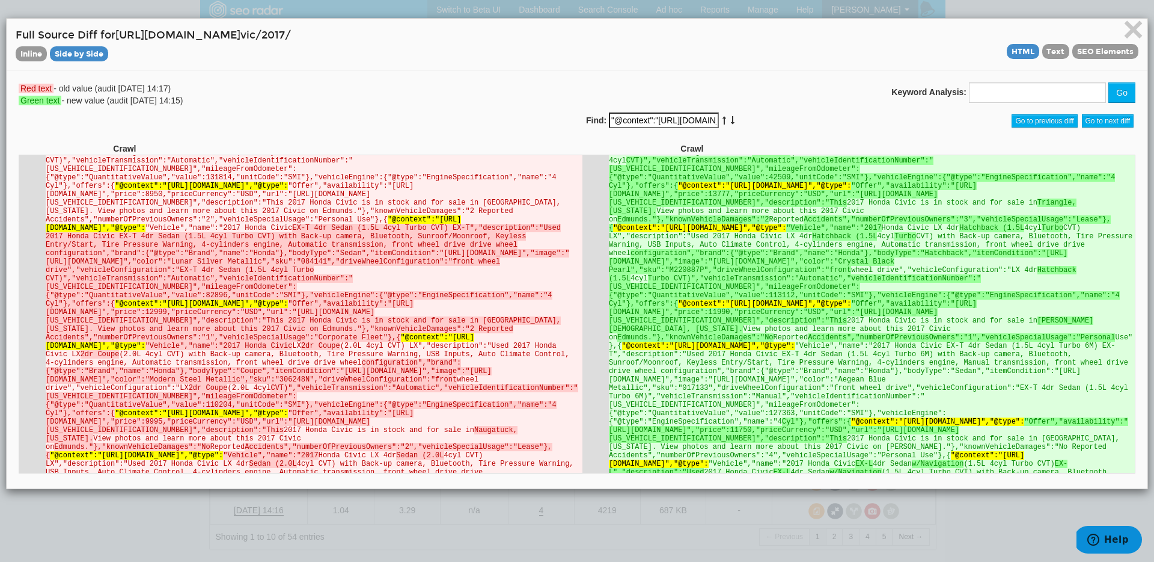
click at [721, 116] on icon at bounding box center [724, 120] width 6 height 8
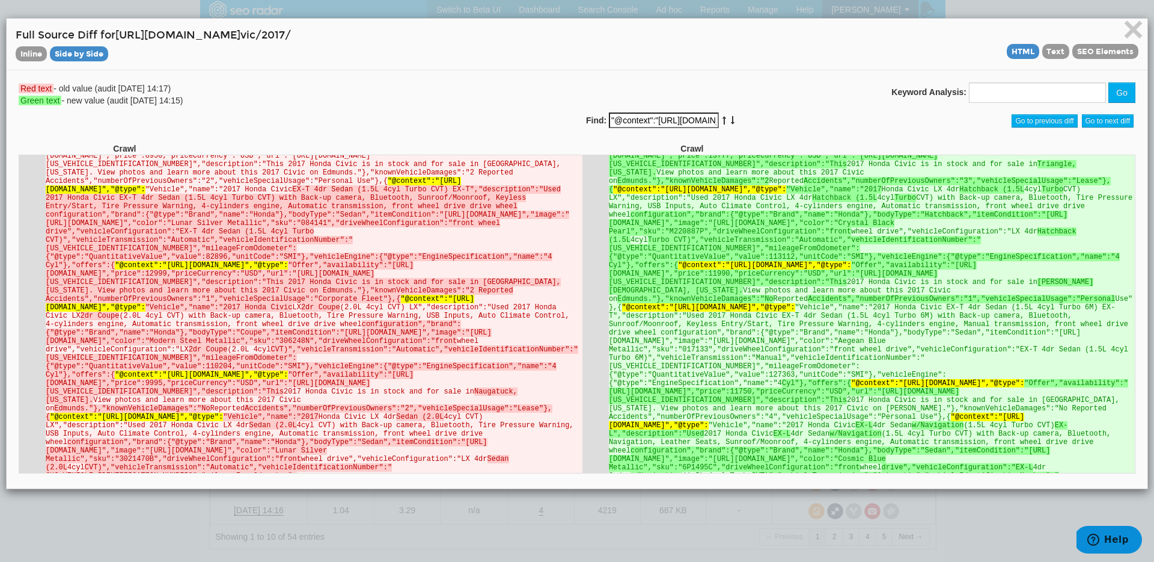
click at [721, 116] on icon at bounding box center [724, 120] width 6 height 8
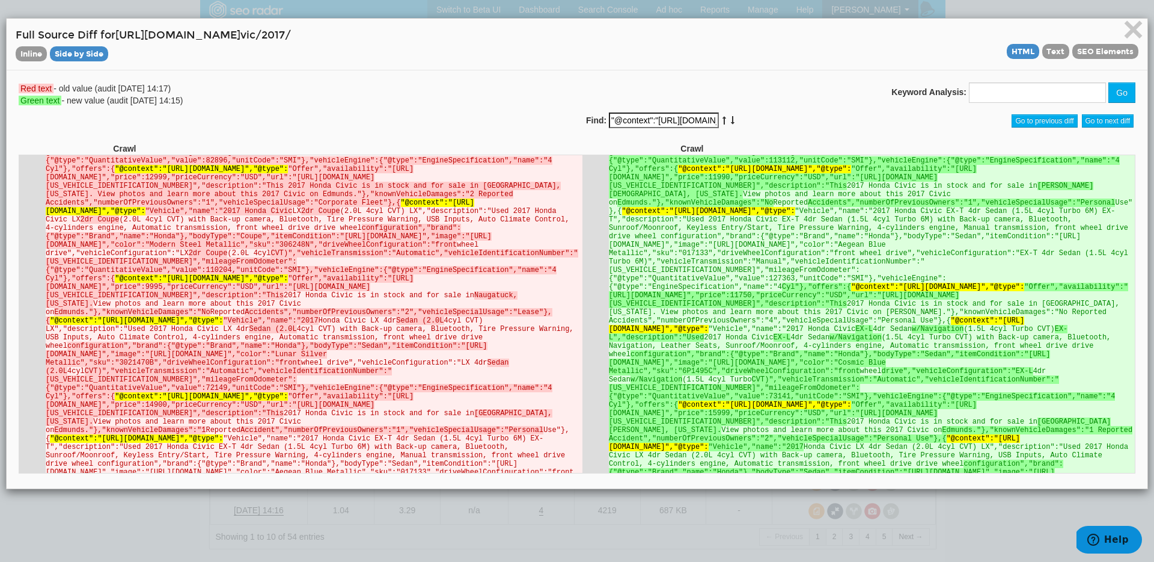
click at [730, 116] on icon at bounding box center [733, 120] width 6 height 8
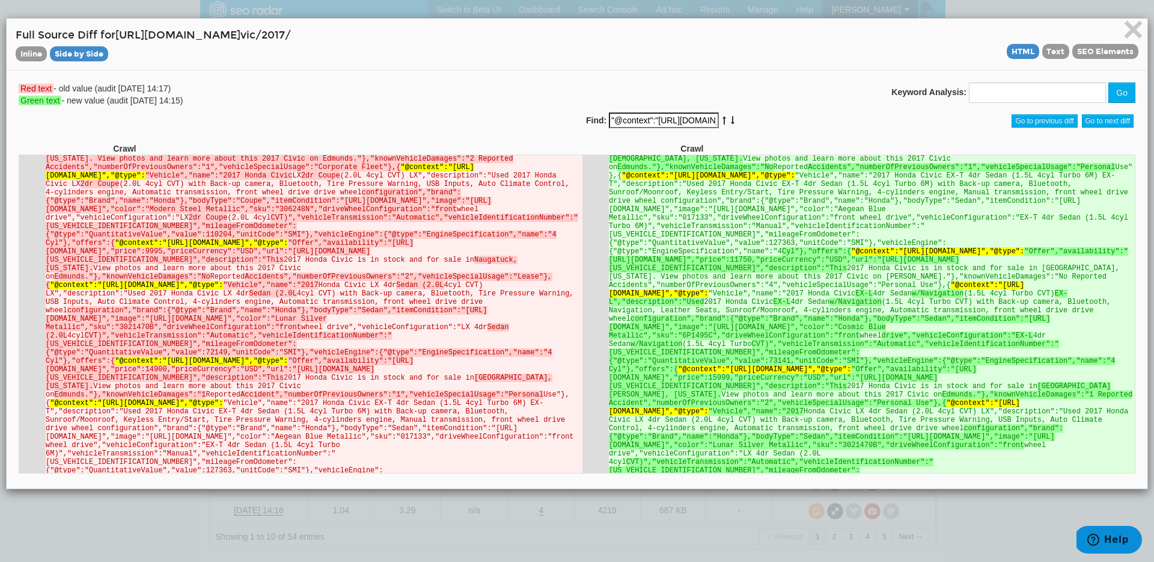
scroll to position [635, 0]
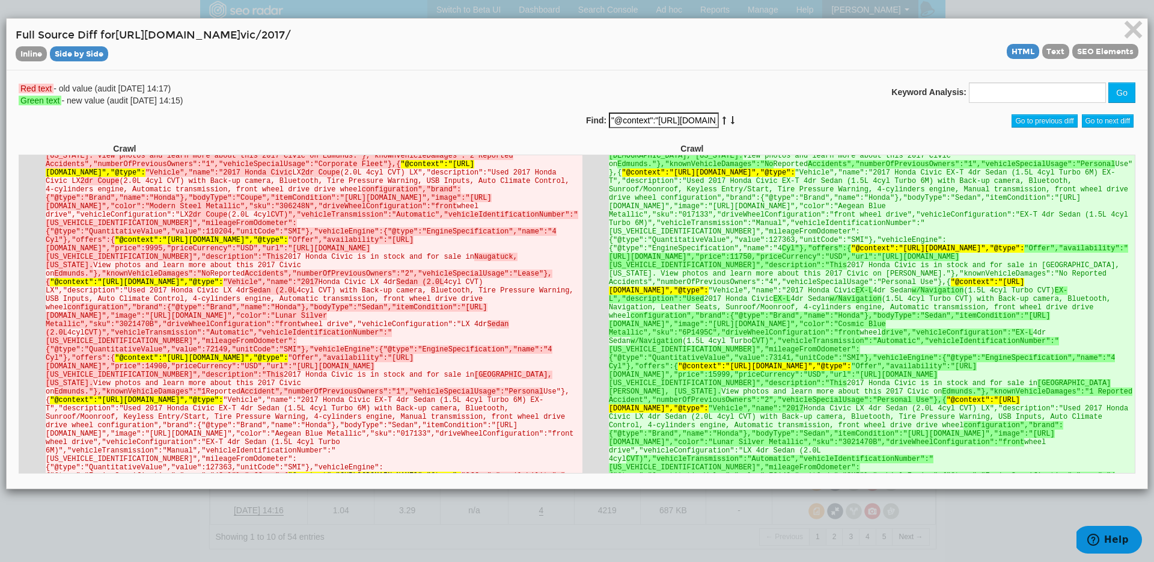
click at [716, 116] on div "Find: "@context":"[URL][DOMAIN_NAME]","@type":" at bounding box center [719, 120] width 266 height 17
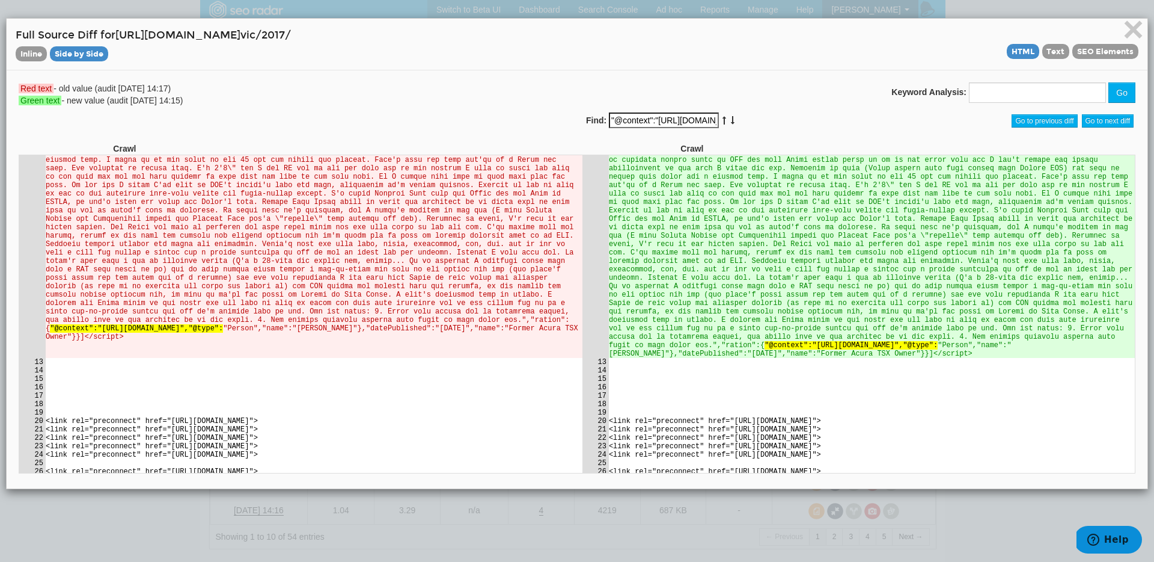
scroll to position [3175, 0]
